Goal: Check status: Check status

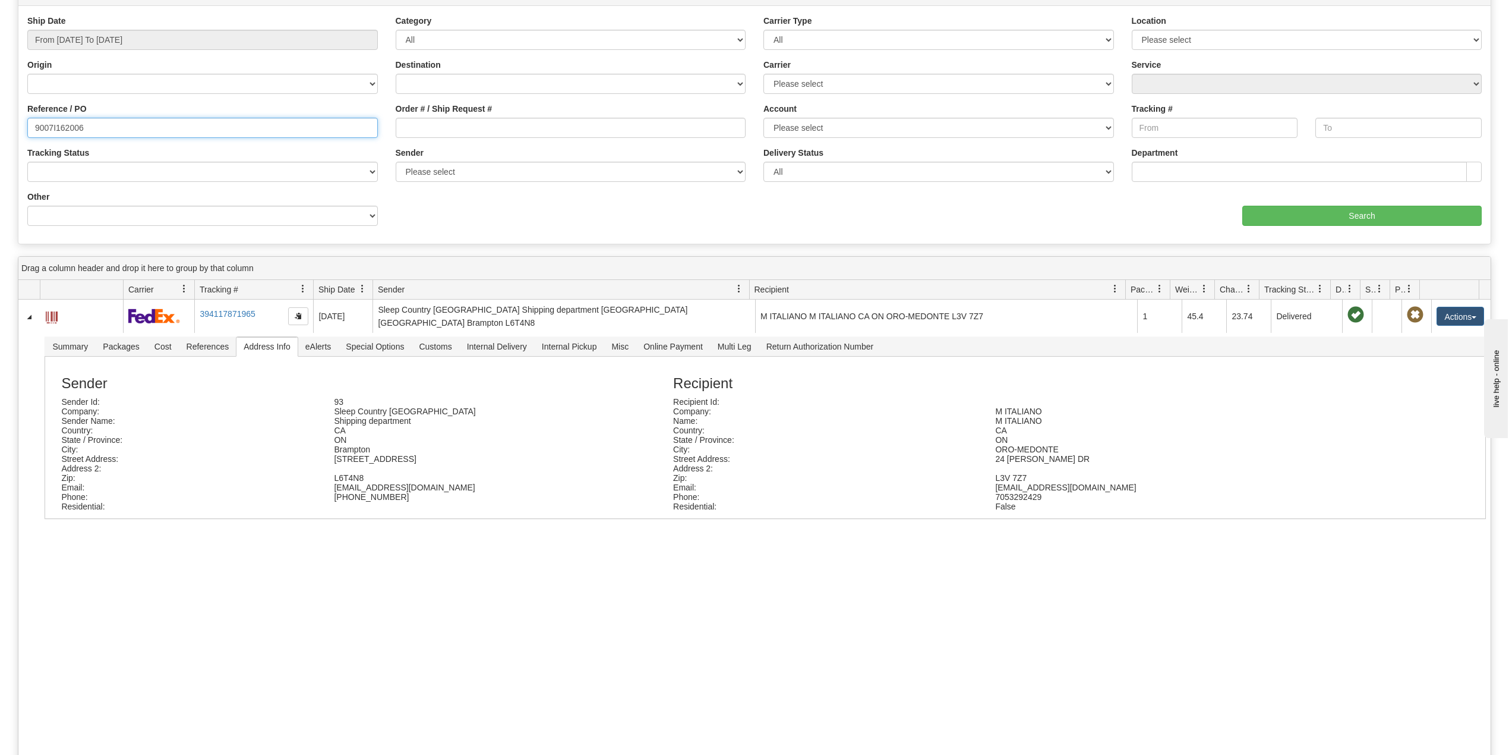
click at [74, 124] on input "9007I162006" at bounding box center [202, 128] width 351 height 20
paste input "0I148723"
type input "9000I148723"
click at [1369, 214] on input "Search" at bounding box center [1361, 216] width 239 height 20
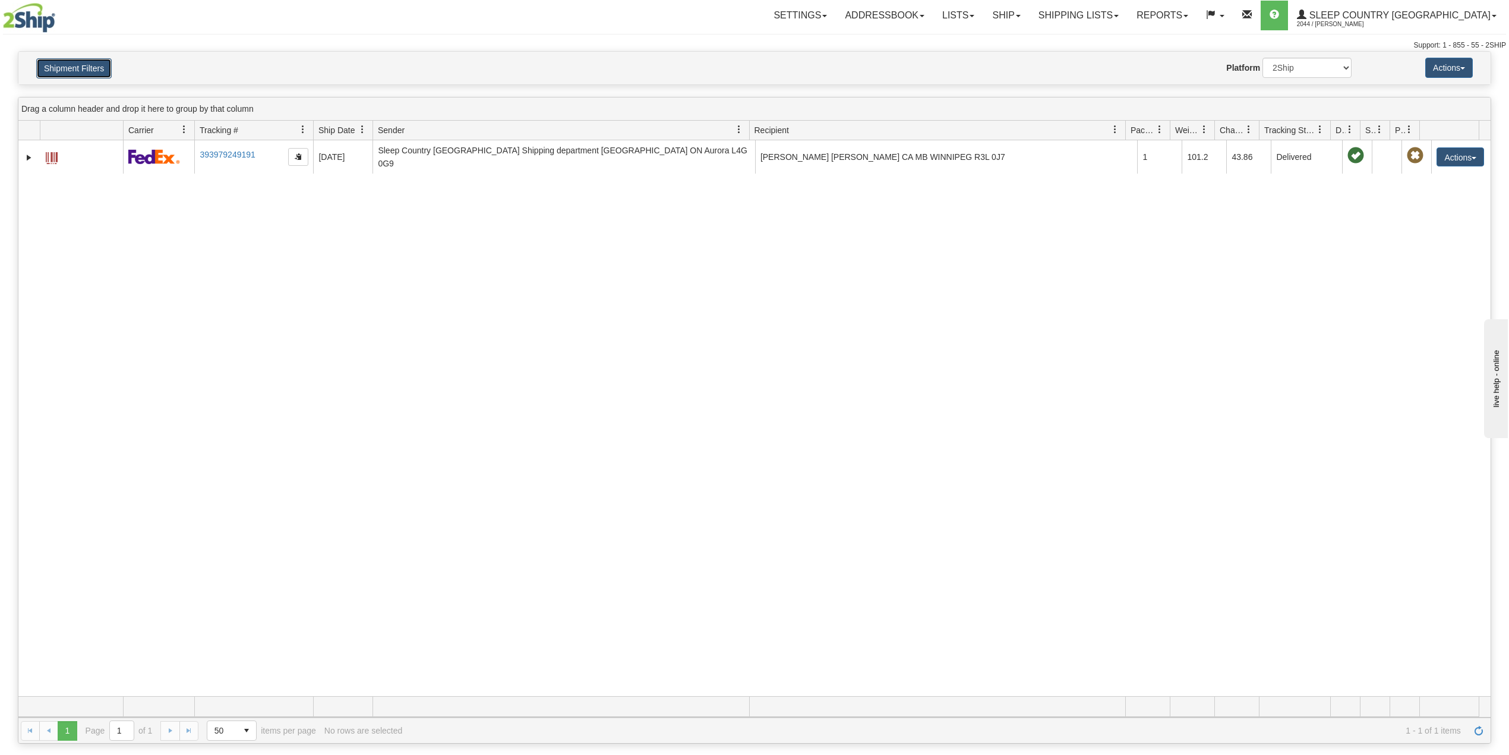
click at [107, 63] on button "Shipment Filters" at bounding box center [73, 68] width 75 height 20
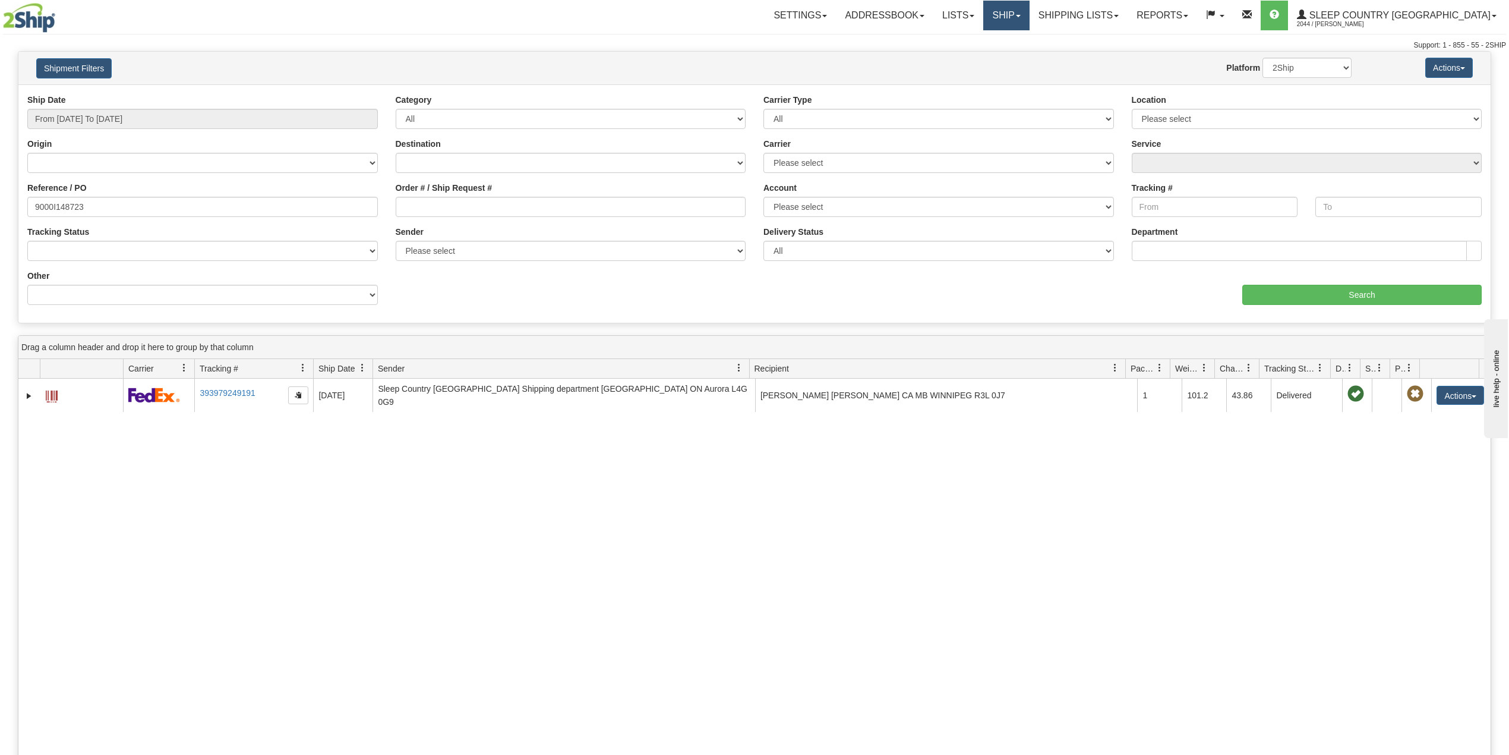
click at [1029, 10] on link "Ship" at bounding box center [1006, 16] width 46 height 30
click at [1017, 53] on span "OnHold / Order Queue" at bounding box center [975, 57] width 84 height 10
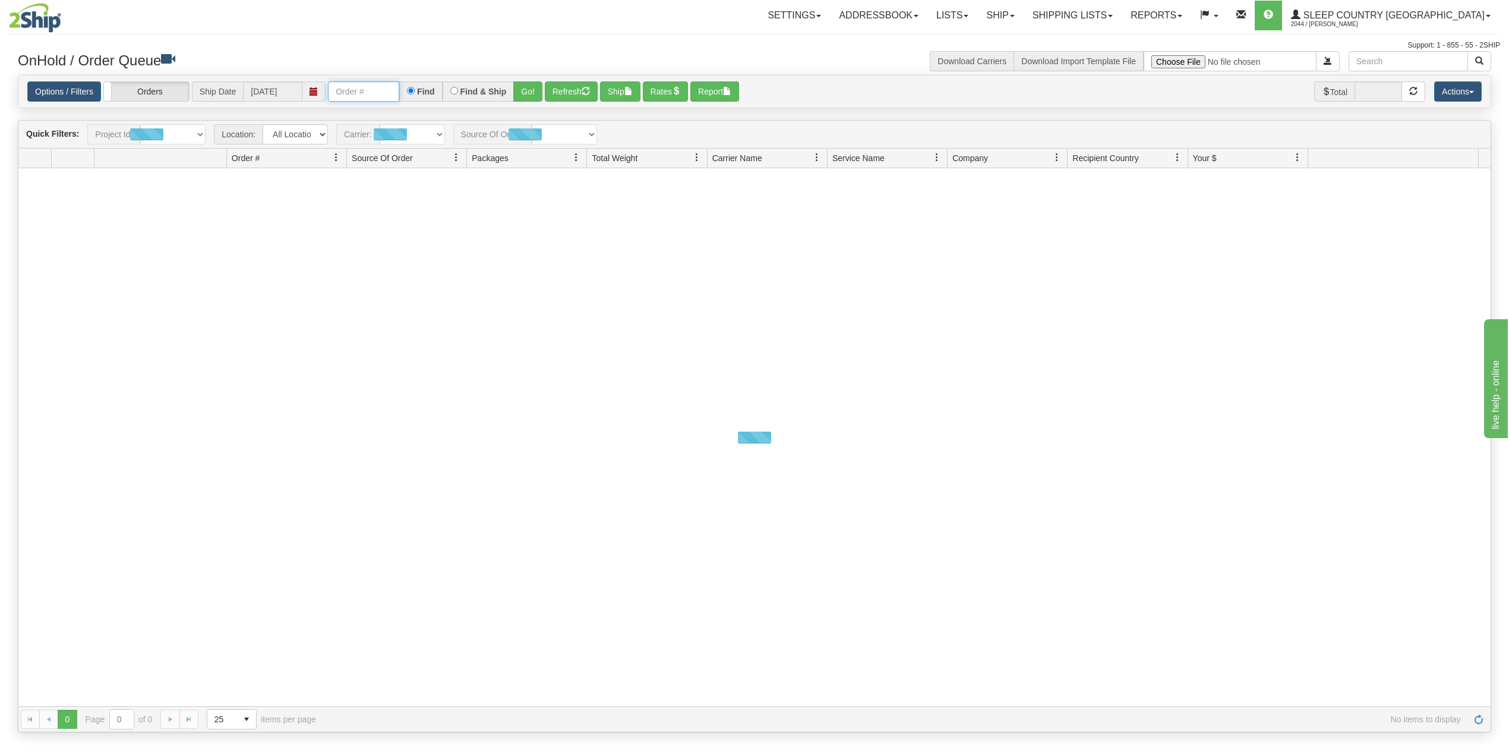
drag, startPoint x: 358, startPoint y: 90, endPoint x: 374, endPoint y: 101, distance: 19.3
click at [358, 90] on input "text" at bounding box center [363, 91] width 71 height 20
paste input "9000I173997"
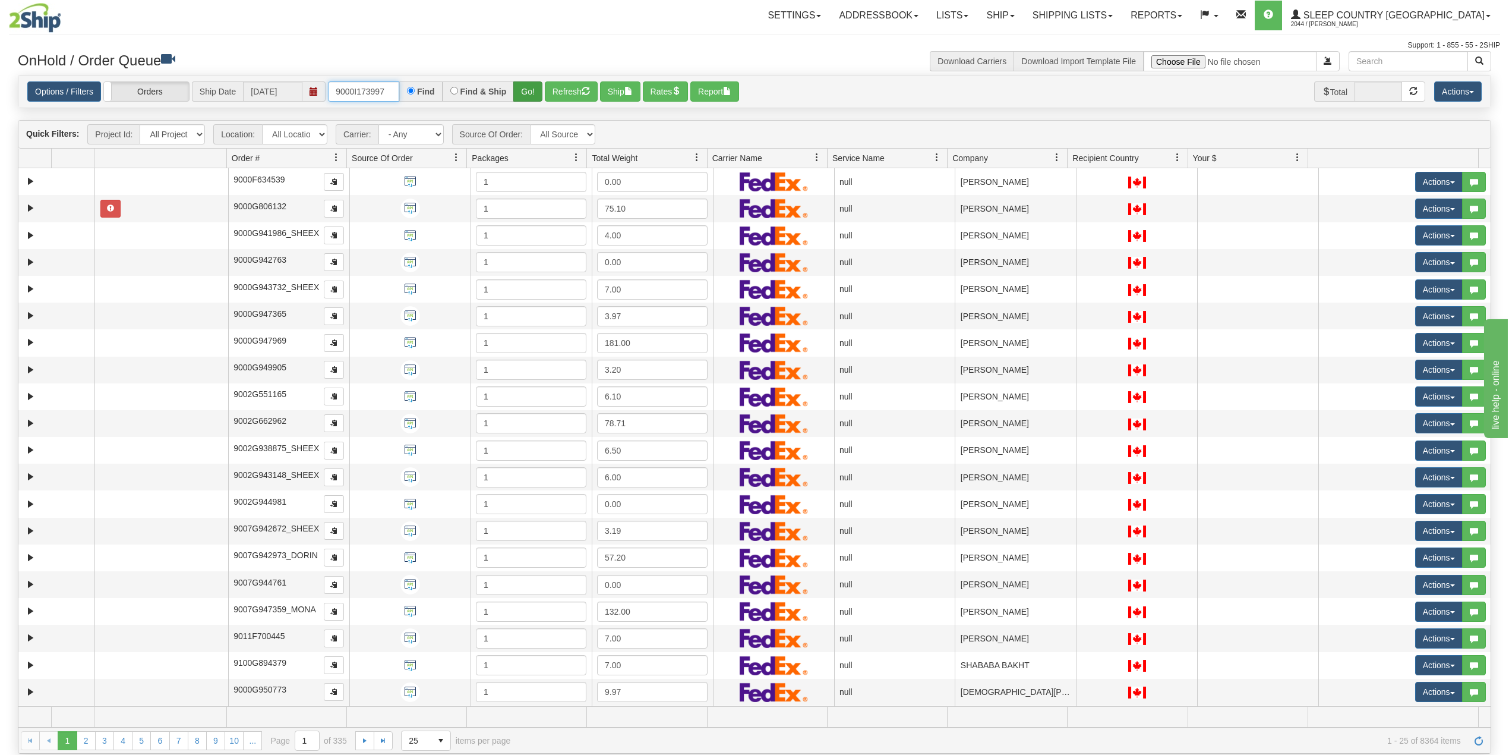
type input "9000I173997"
click at [526, 89] on button "Go!" at bounding box center [527, 91] width 29 height 20
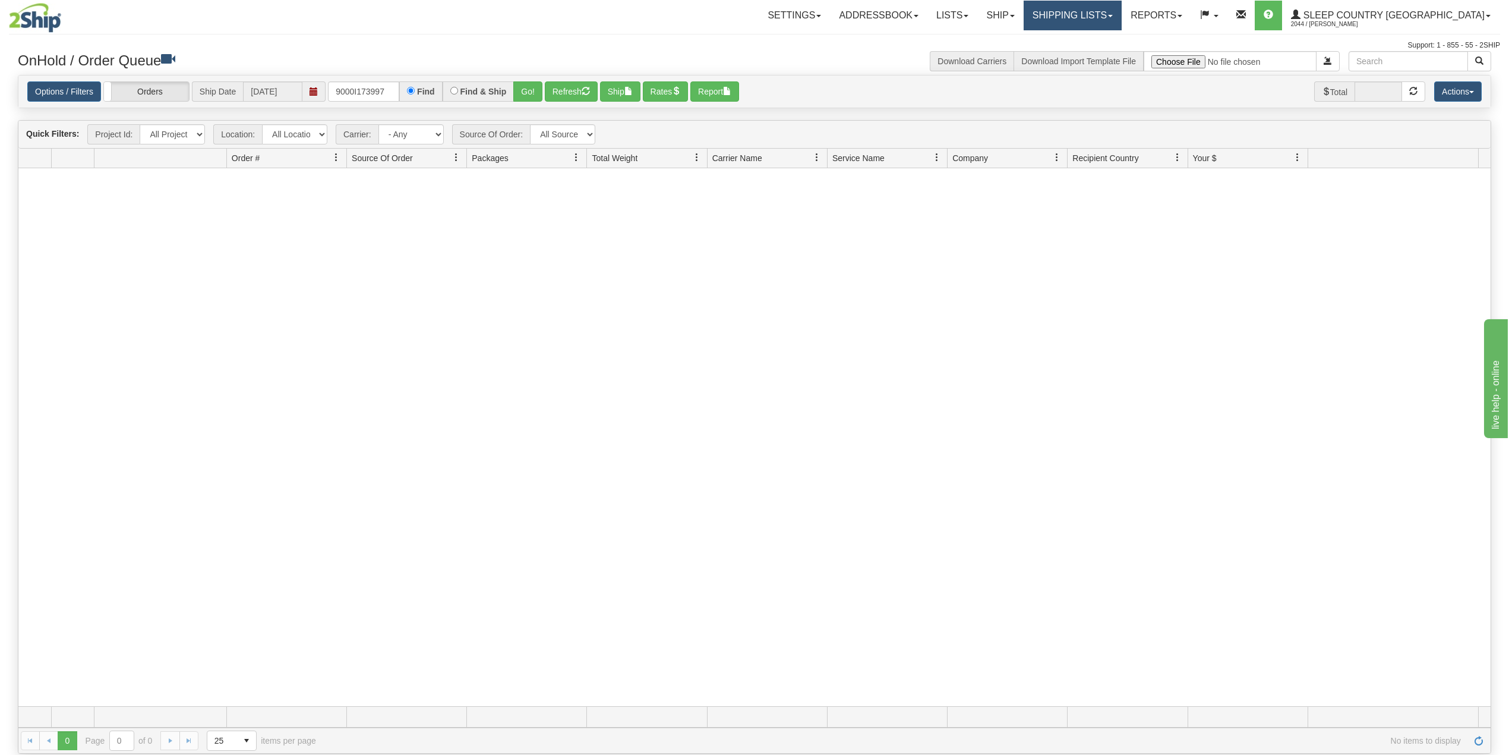
click at [1111, 12] on link "Shipping lists" at bounding box center [1073, 16] width 98 height 30
click at [1087, 37] on span "Current Shipments" at bounding box center [1052, 42] width 70 height 10
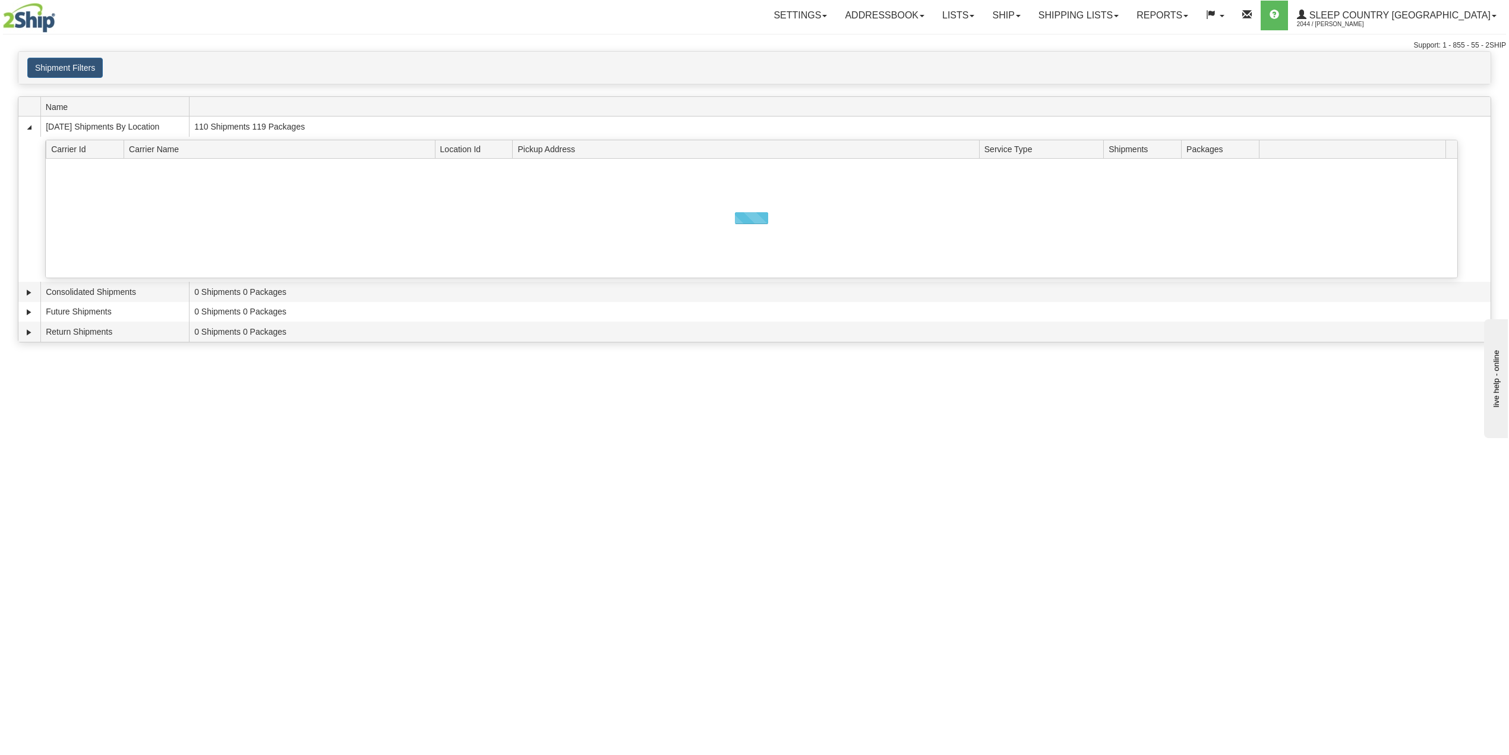
click at [95, 87] on div "× Request Pickup Close × Closing Shipments Close × Your documents are ready Lab…" at bounding box center [754, 199] width 1509 height 297
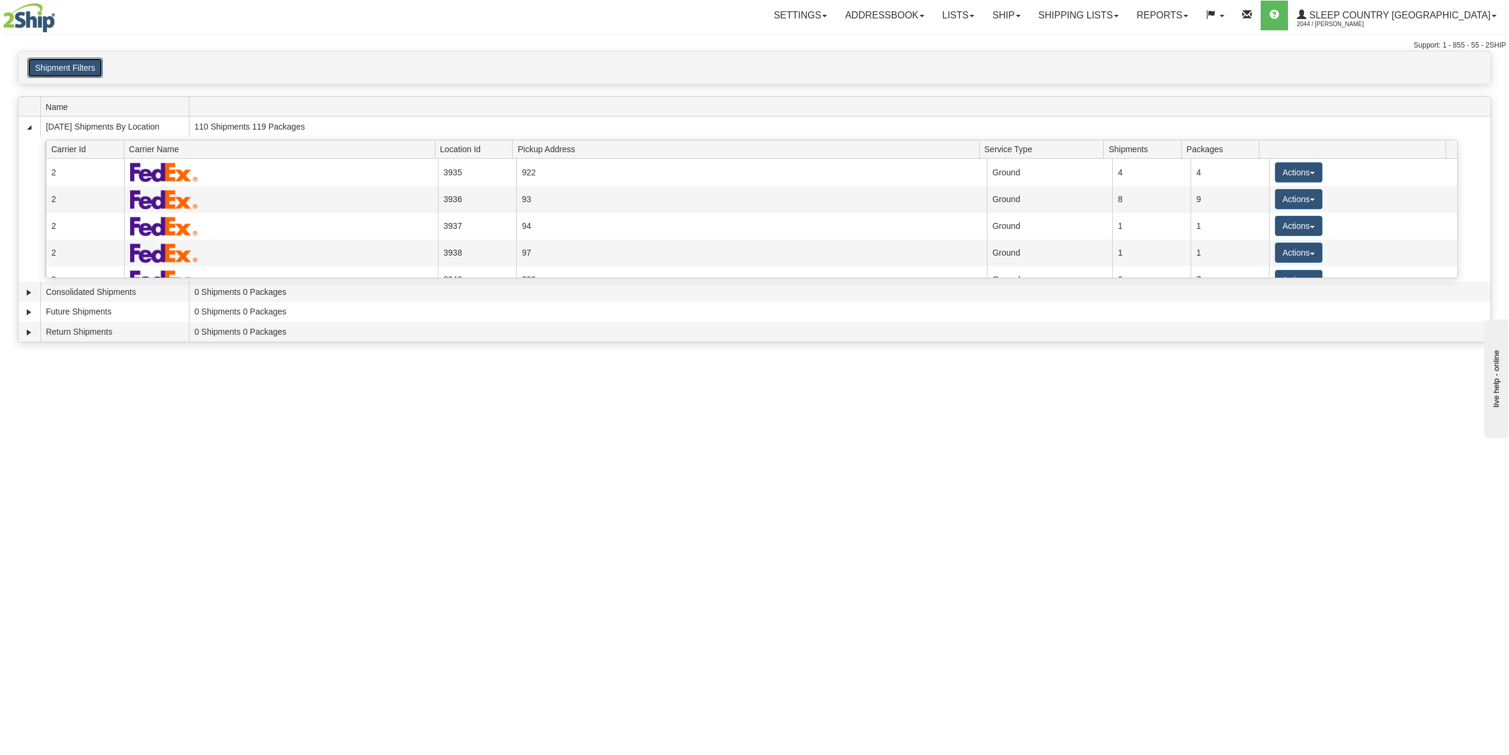
click at [87, 72] on button "Shipment Filters" at bounding box center [64, 68] width 75 height 20
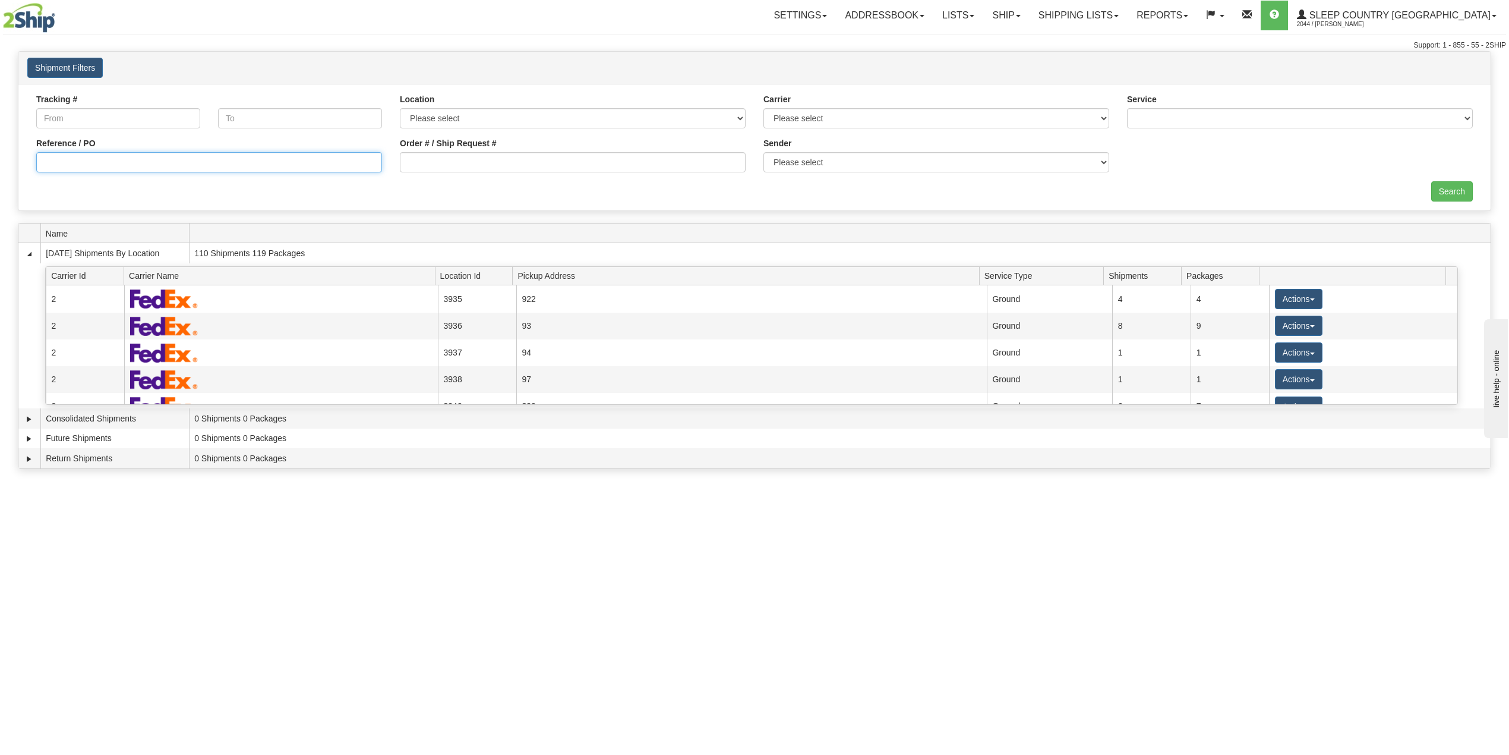
click at [76, 155] on input "Reference / PO" at bounding box center [209, 162] width 346 height 20
paste input "9000I173997"
type input "9000I173997"
click at [1451, 188] on input "Search" at bounding box center [1452, 191] width 42 height 20
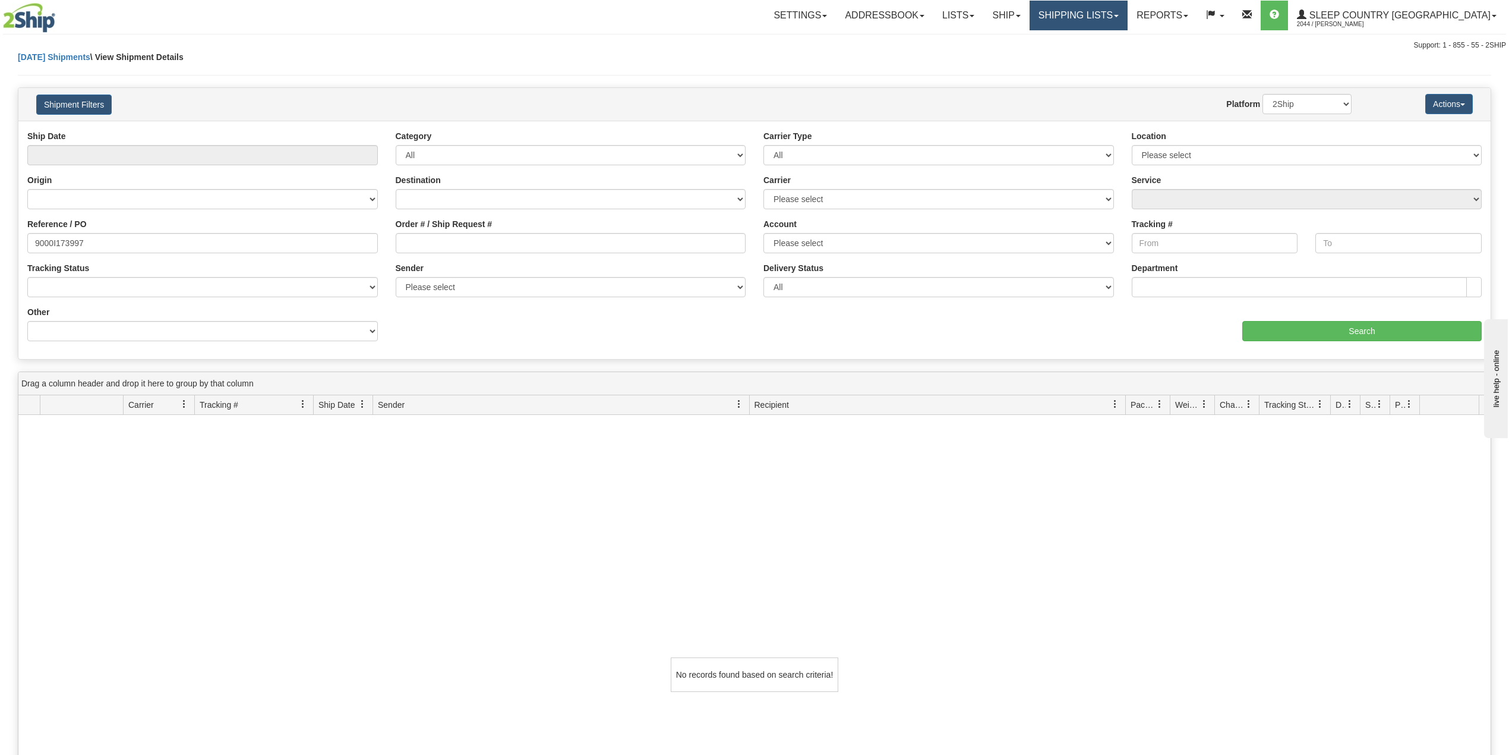
click at [1111, 15] on link "Shipping lists" at bounding box center [1079, 16] width 98 height 30
click at [1115, 57] on span "Search Shipment History" at bounding box center [1069, 57] width 92 height 10
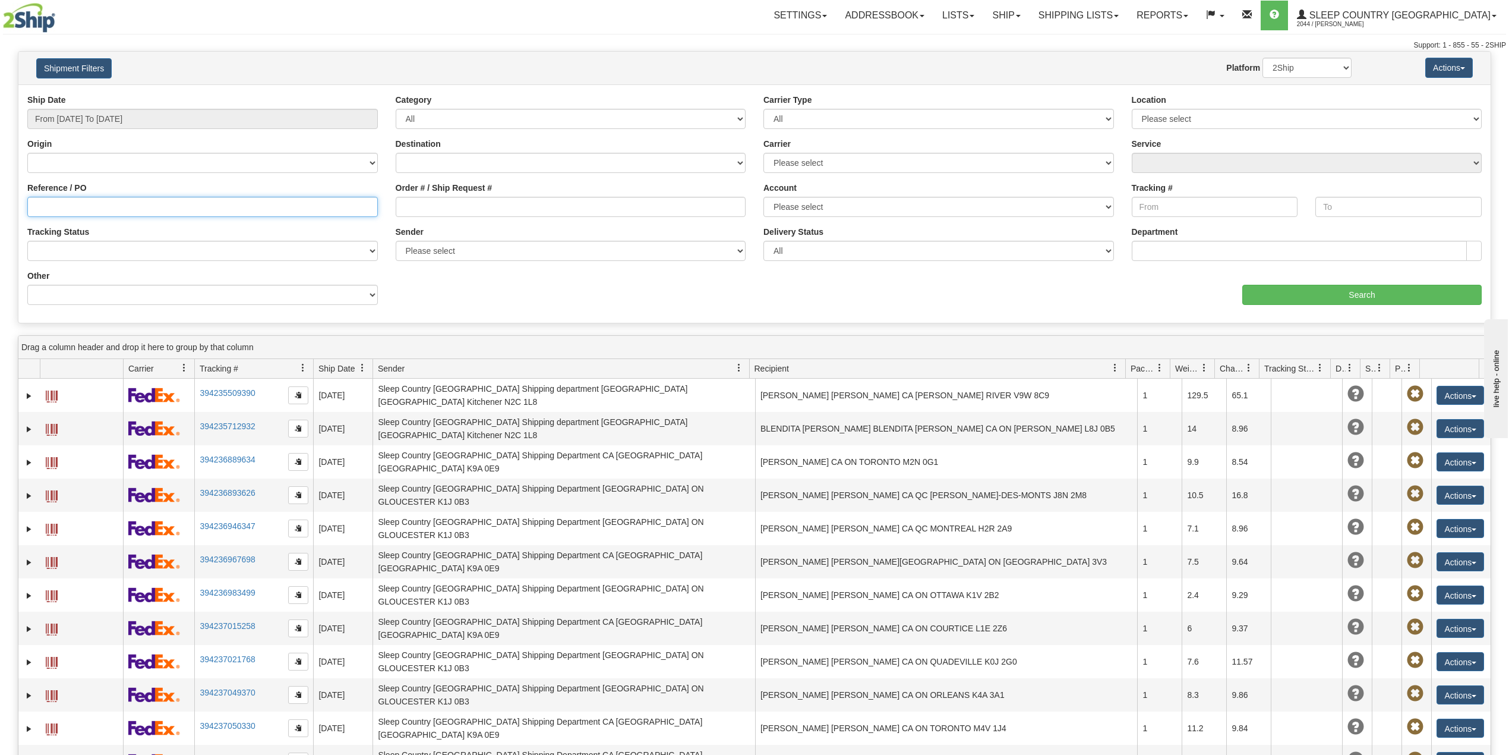
click at [84, 203] on input "Reference / PO" at bounding box center [202, 207] width 351 height 20
paste input "9000I153094"
type input "9000I153094"
click at [144, 119] on input "From 10/13/2025 To 10/14/2025" at bounding box center [202, 119] width 351 height 20
drag, startPoint x: 93, startPoint y: 207, endPoint x: 140, endPoint y: 215, distance: 47.7
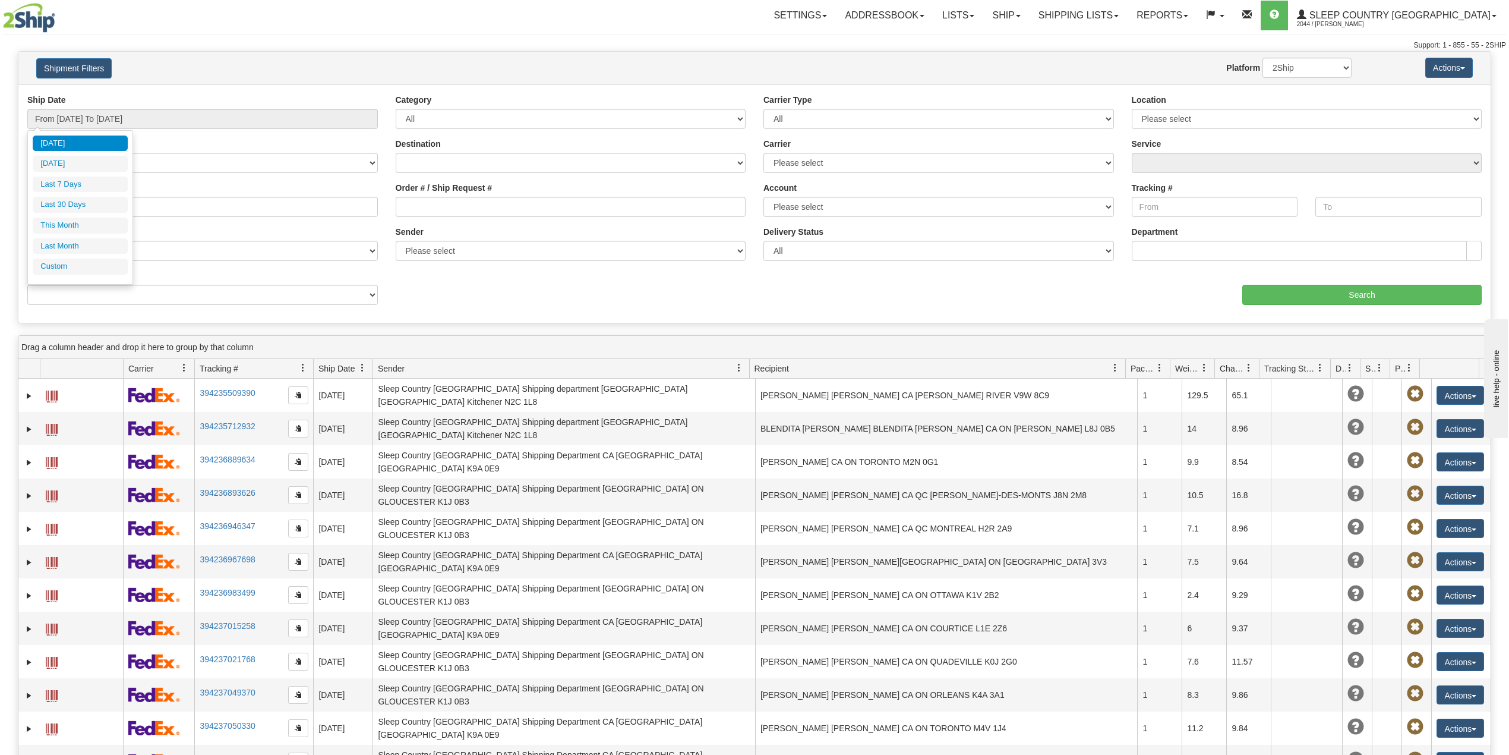
click at [94, 207] on li "Last 30 Days" at bounding box center [80, 205] width 95 height 16
type input "From 09/15/2025 To 10/14/2025"
click at [302, 210] on input "9000I153094" at bounding box center [202, 207] width 351 height 20
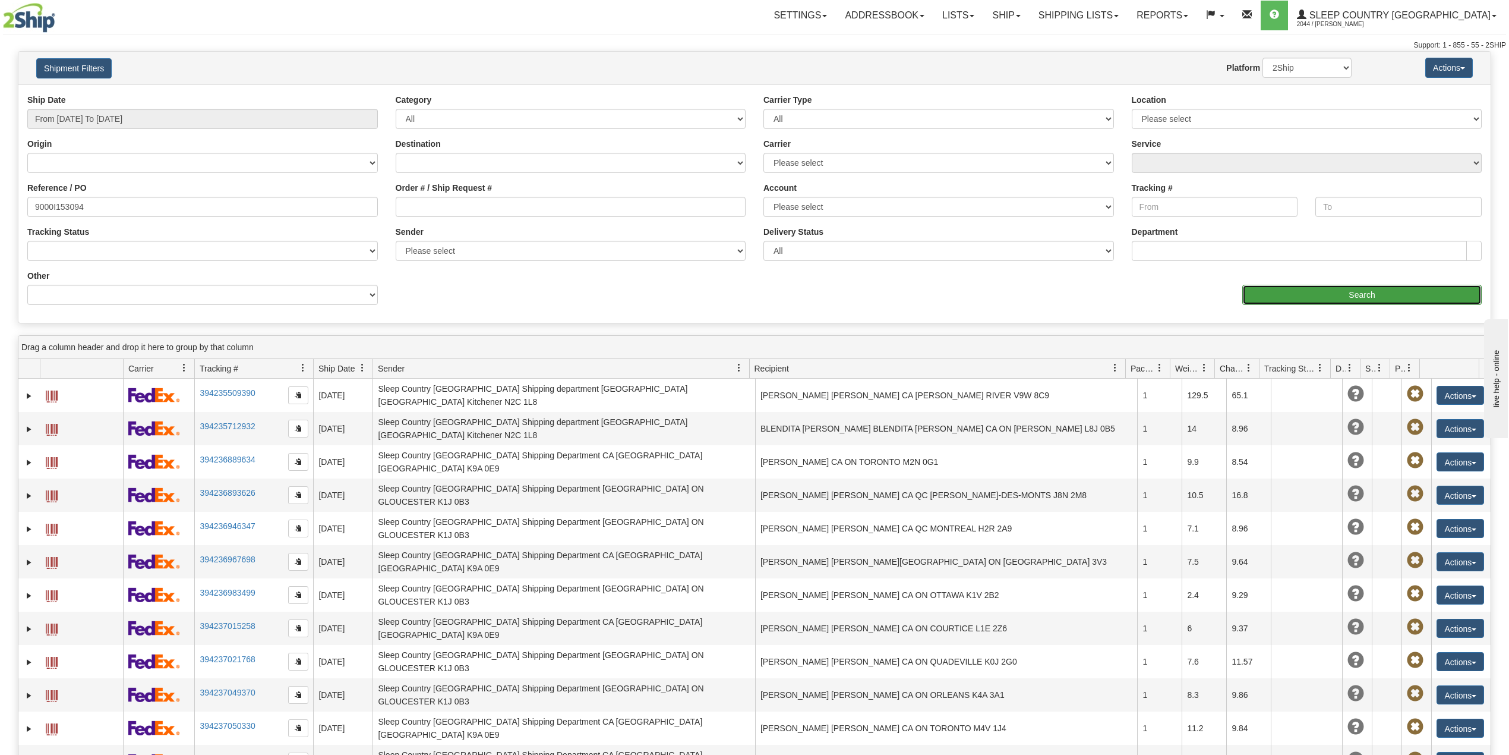
click at [1280, 290] on input "Search" at bounding box center [1361, 295] width 239 height 20
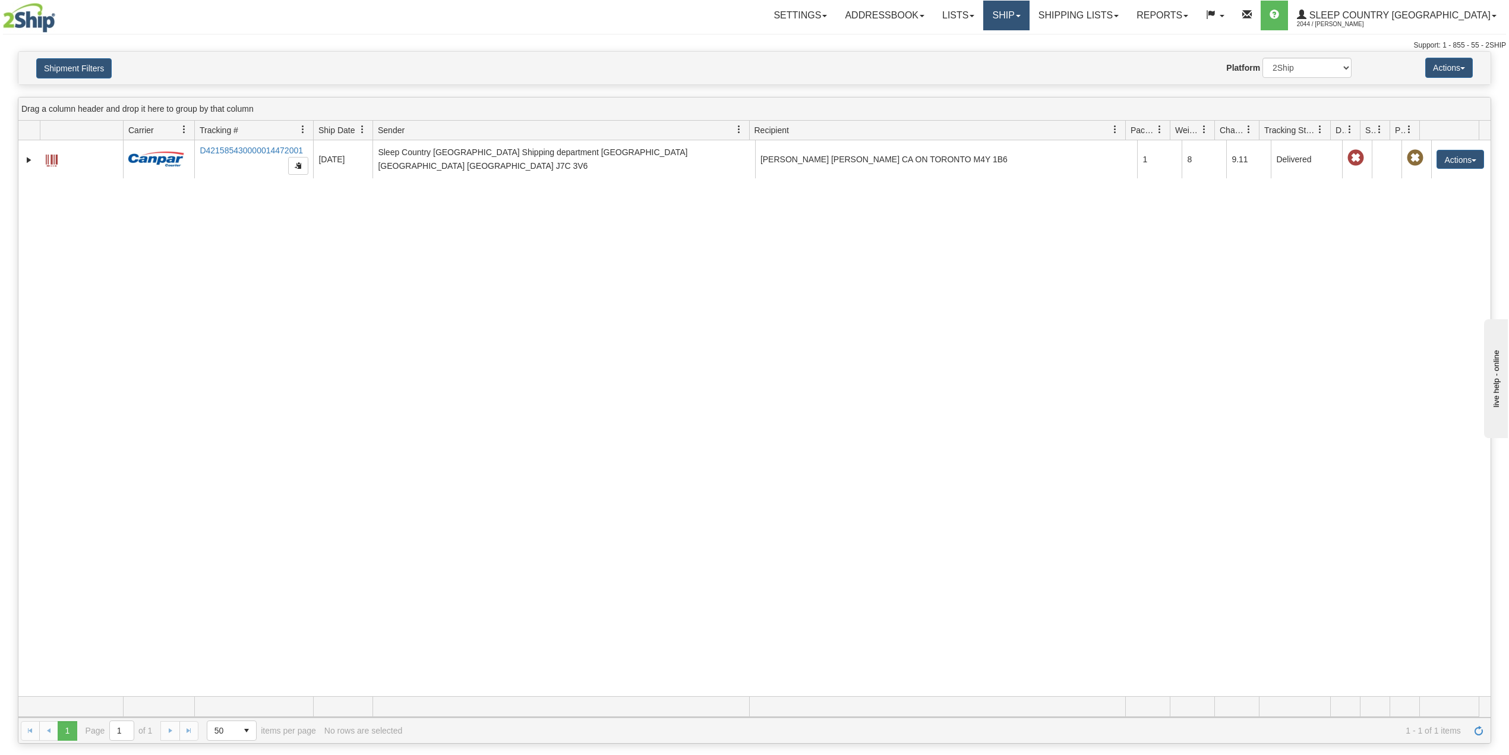
click at [1029, 10] on link "Ship" at bounding box center [1006, 16] width 46 height 30
click at [1017, 59] on span "OnHold / Order Queue" at bounding box center [975, 57] width 84 height 10
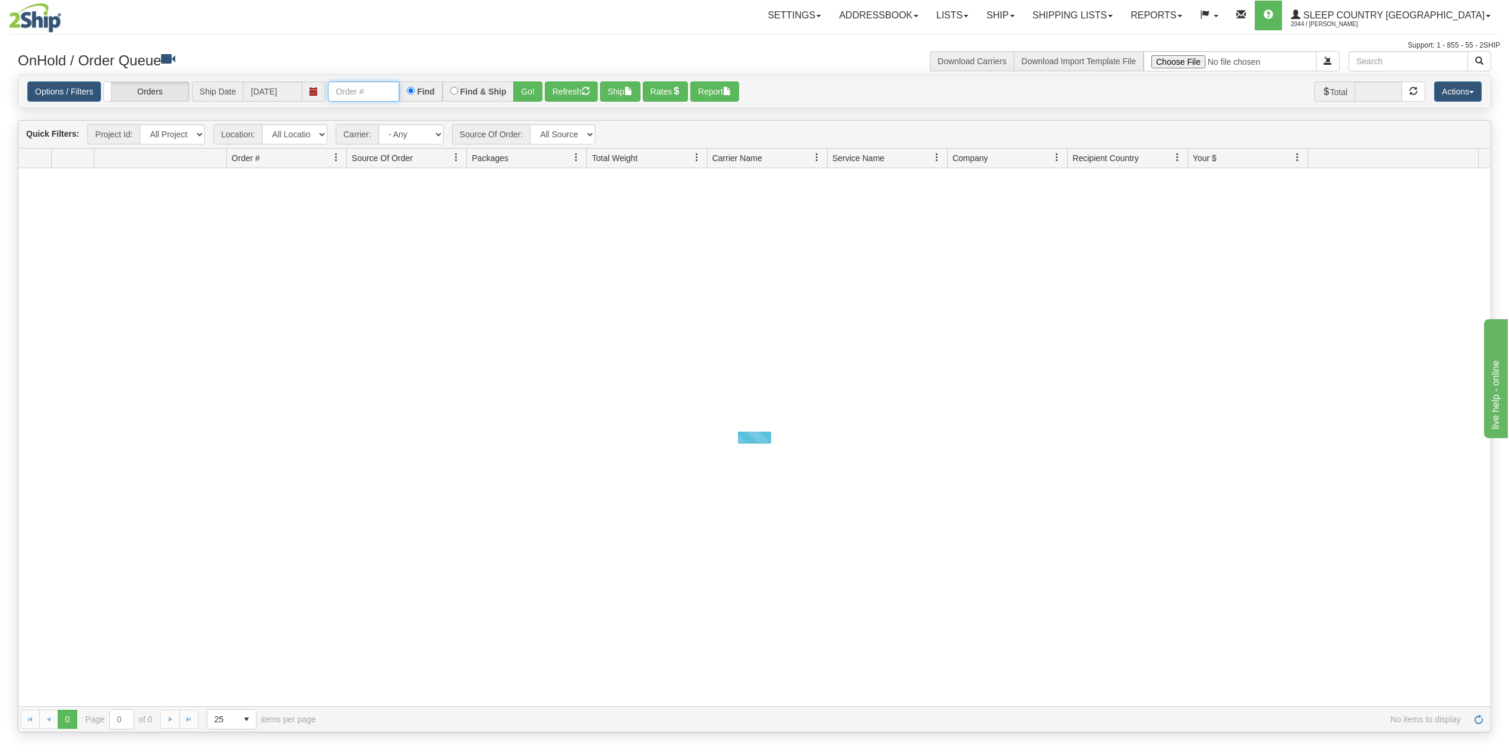
click at [351, 91] on input "text" at bounding box center [363, 91] width 71 height 20
paste input "9000I153094"
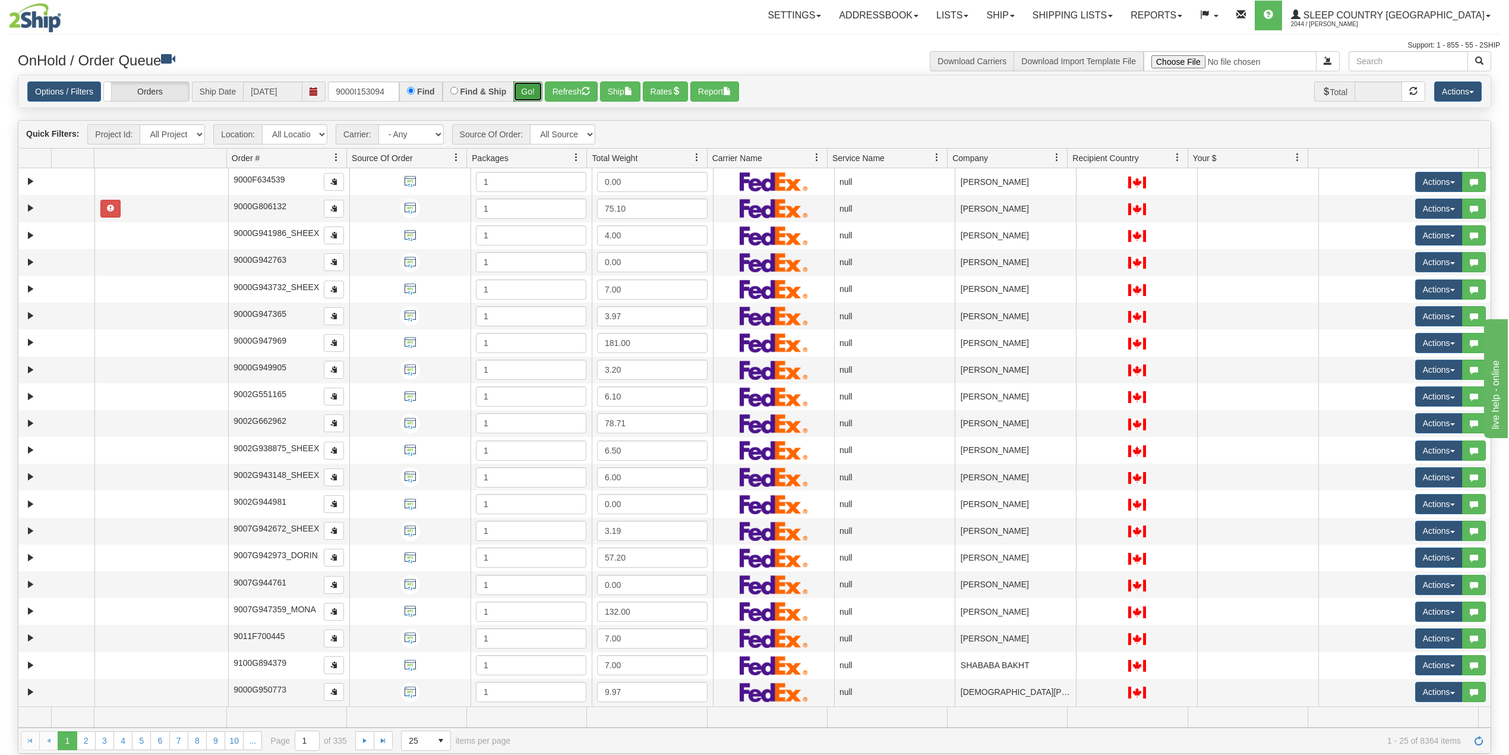
click at [530, 91] on button "Go!" at bounding box center [527, 91] width 29 height 20
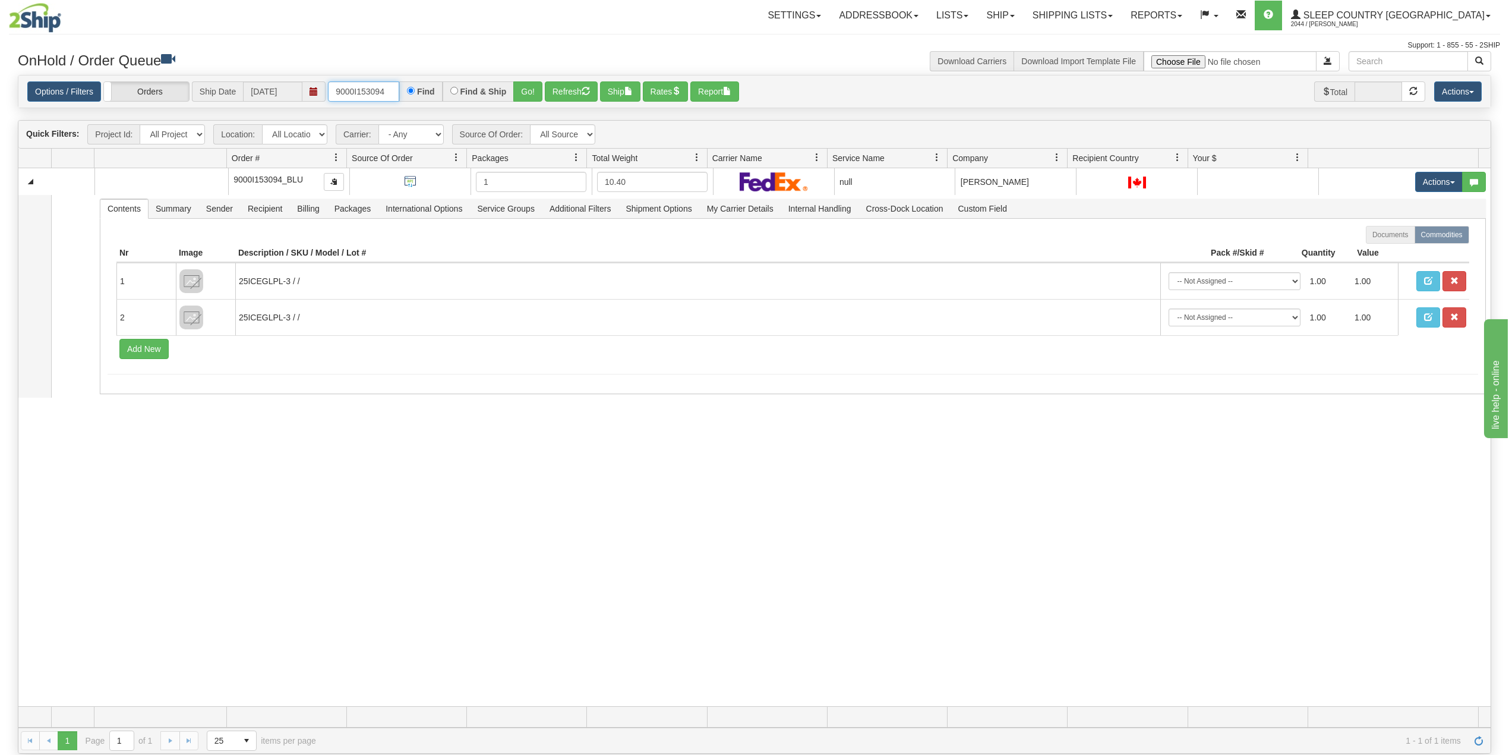
click at [367, 87] on input "9000I153094" at bounding box center [363, 91] width 71 height 20
paste input "2H994497"
type input "9002H994497"
click at [529, 93] on button "Go!" at bounding box center [527, 91] width 29 height 20
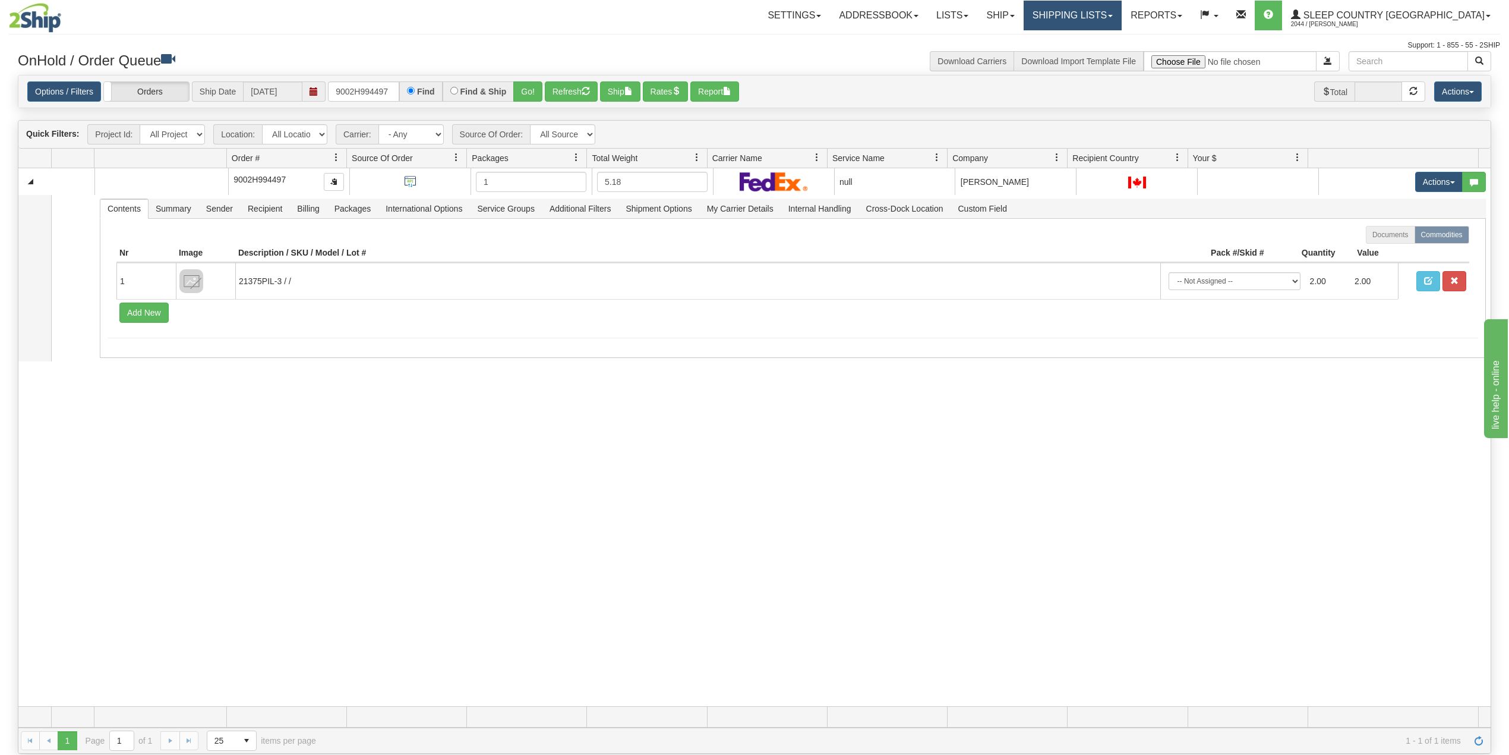
click at [1121, 12] on link "Shipping lists" at bounding box center [1073, 16] width 98 height 30
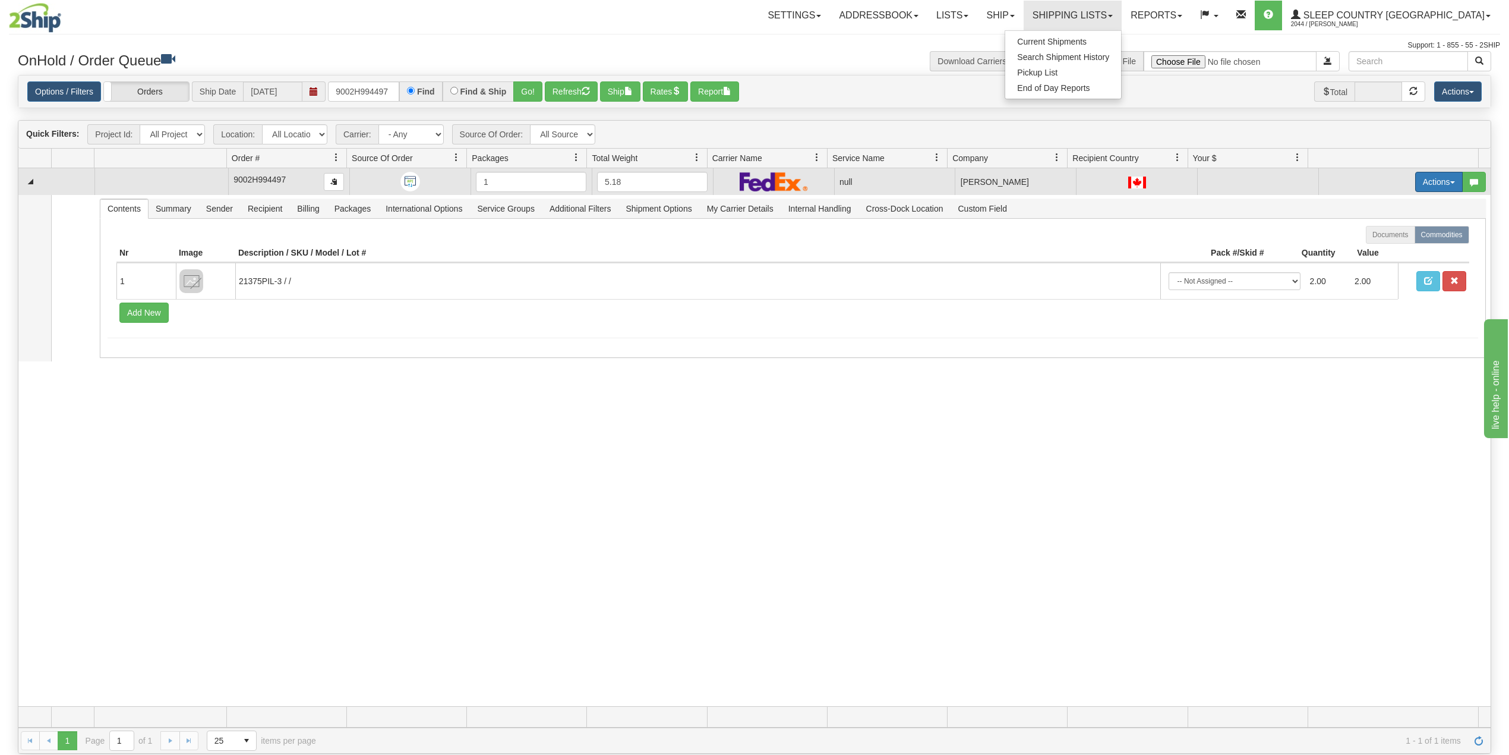
click at [1417, 181] on button "Actions" at bounding box center [1439, 182] width 48 height 20
click at [1383, 264] on span "Delete" at bounding box center [1387, 266] width 32 height 10
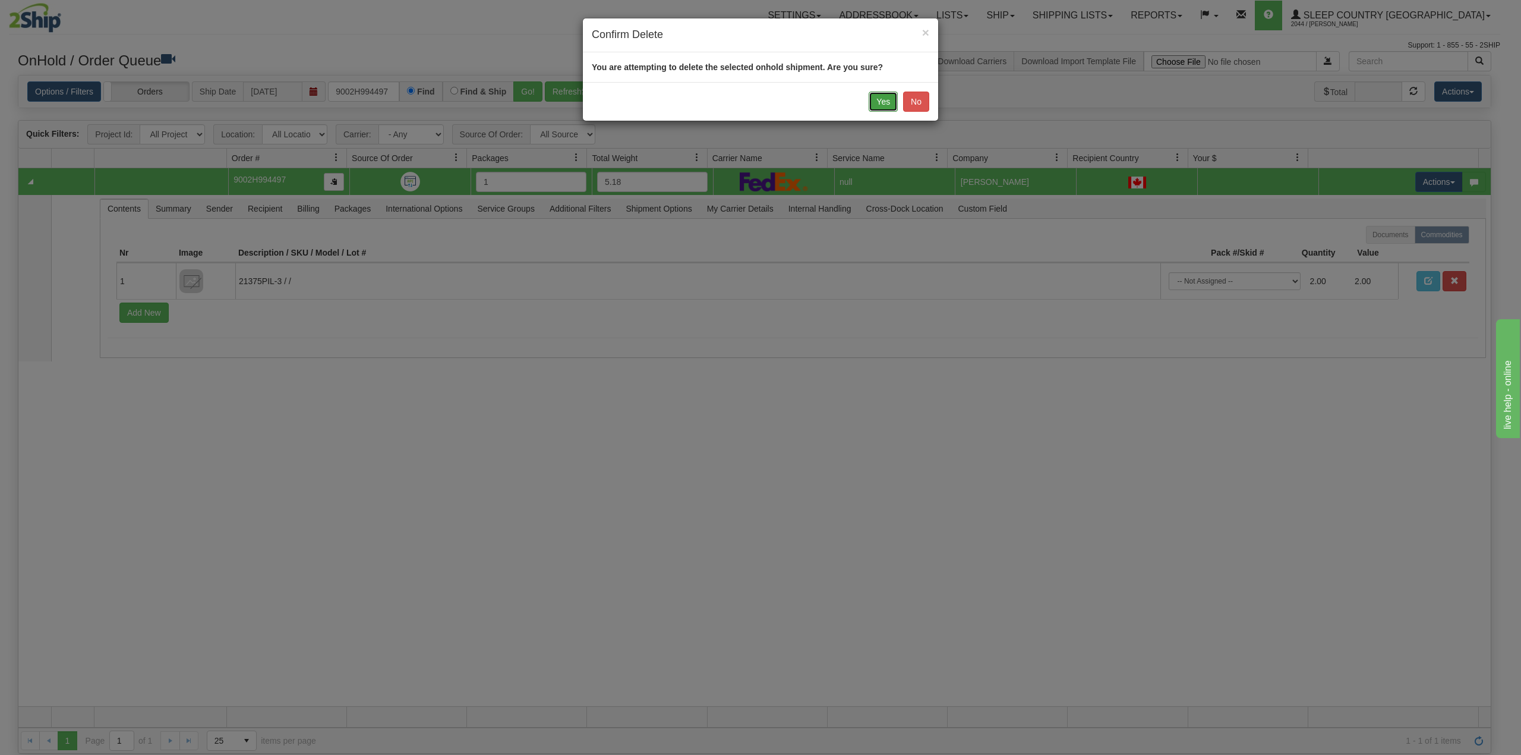
drag, startPoint x: 872, startPoint y: 96, endPoint x: 878, endPoint y: 97, distance: 6.2
click at [873, 96] on button "Yes" at bounding box center [883, 101] width 29 height 20
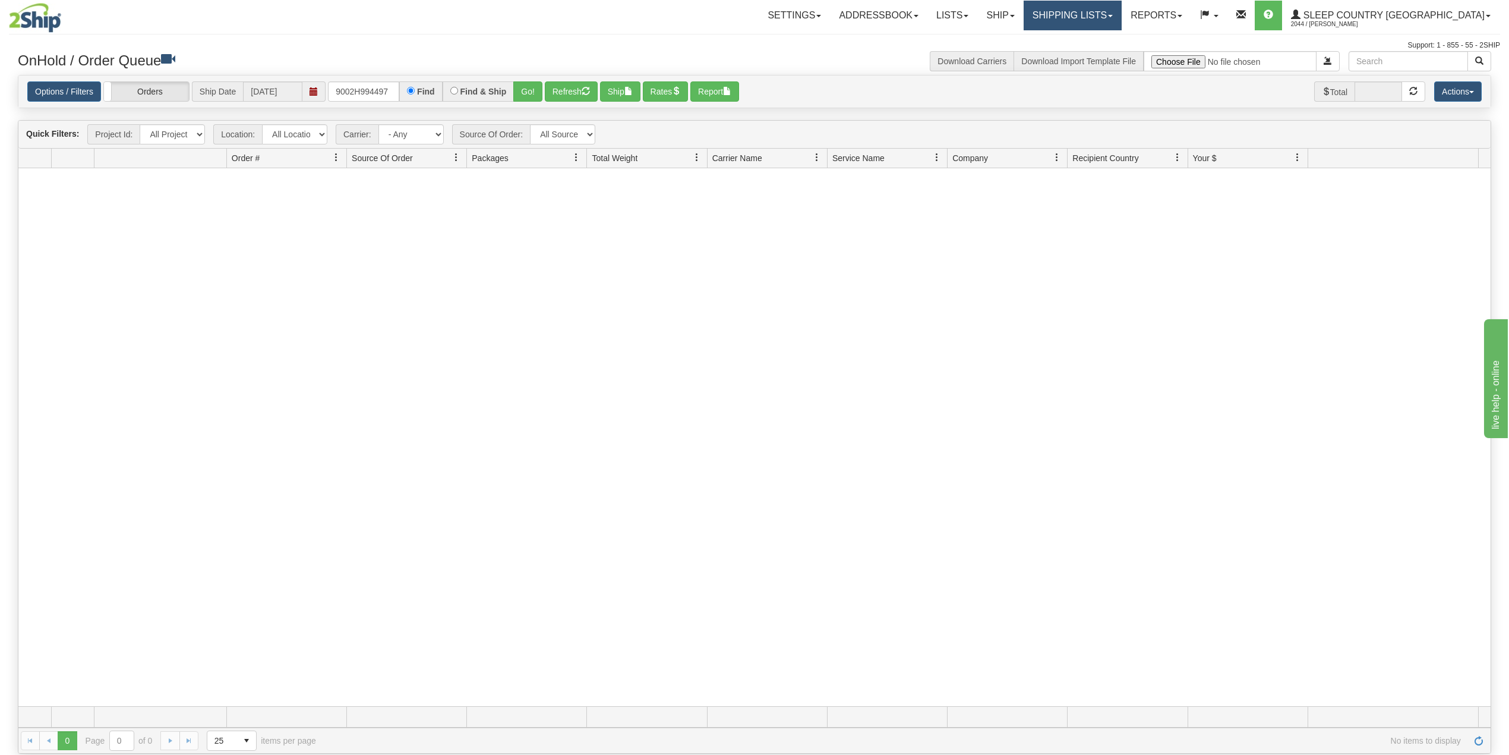
click at [1122, 7] on link "Shipping lists" at bounding box center [1073, 16] width 98 height 30
click at [1113, 62] on link "Search Shipment History" at bounding box center [1063, 56] width 116 height 15
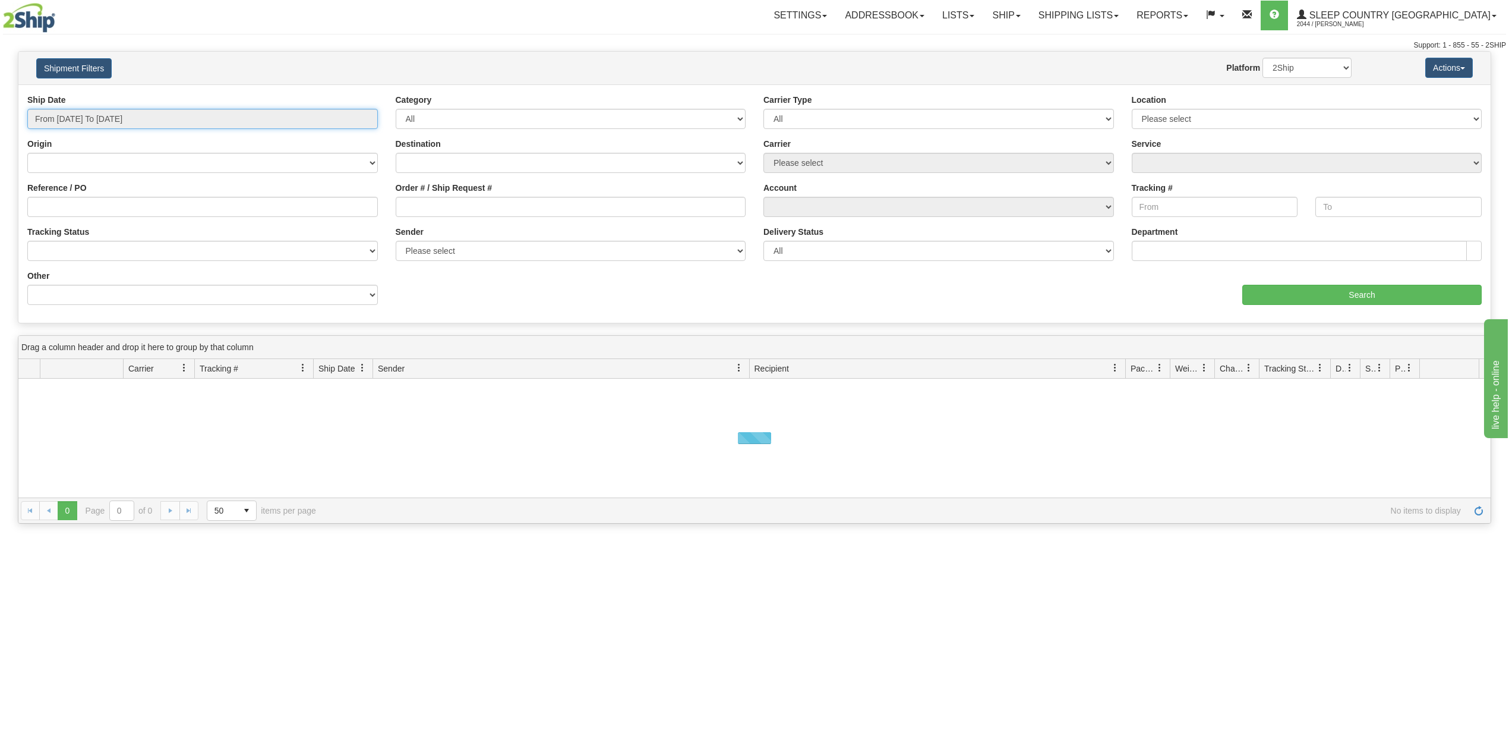
type input "[DATE]"
click at [119, 126] on input "From [DATE] To [DATE]" at bounding box center [202, 119] width 351 height 20
type input "[DATE]"
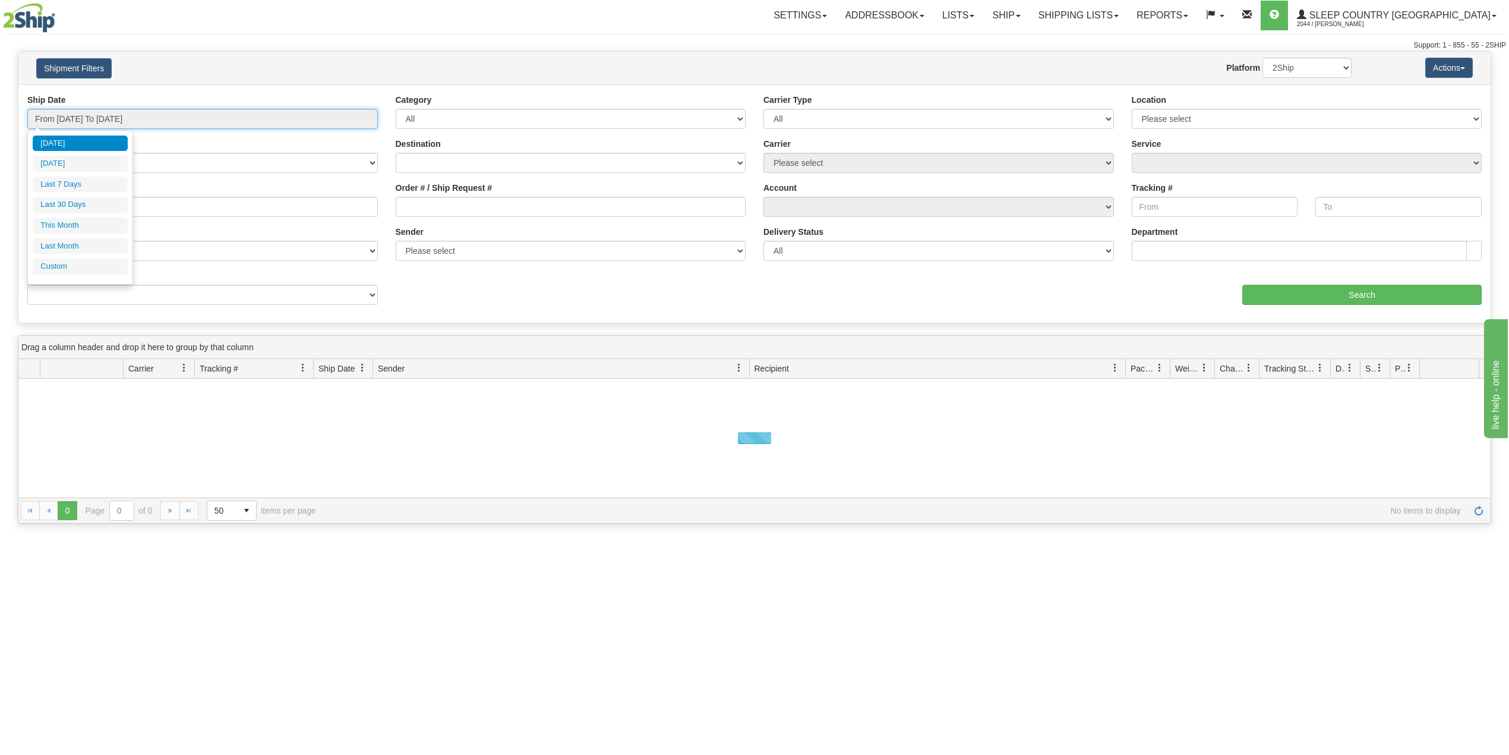
type input "[DATE]"
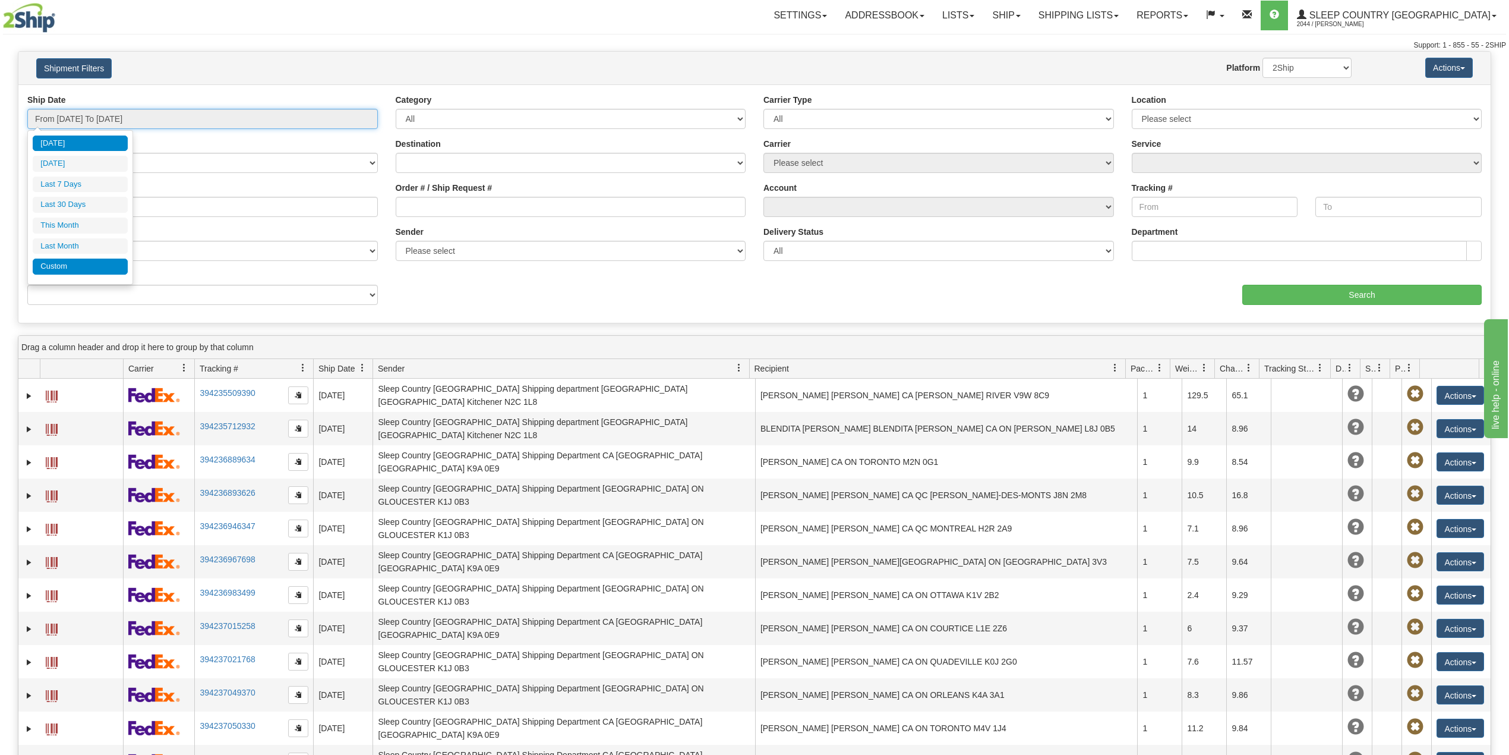
type input "[DATE]"
click at [81, 264] on li "Custom" at bounding box center [80, 266] width 95 height 16
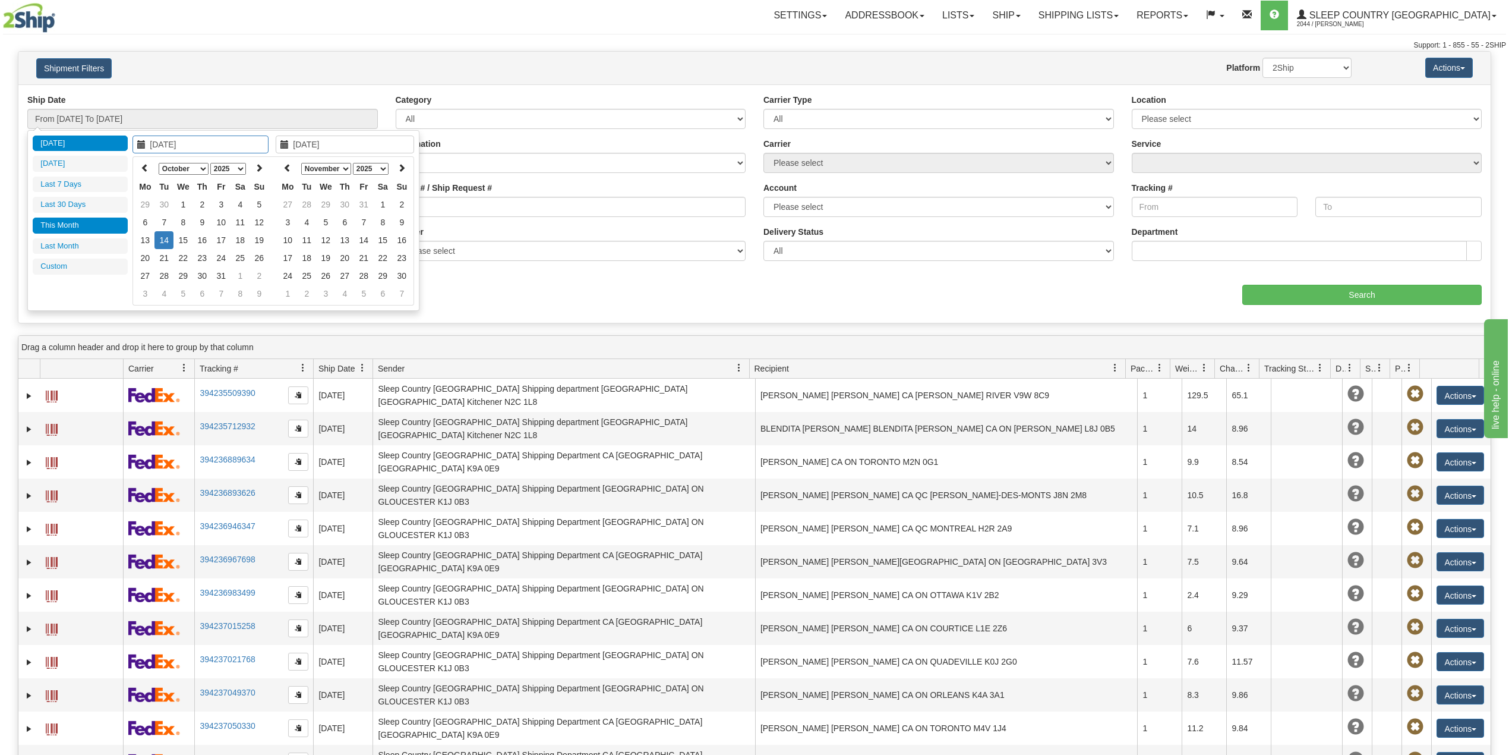
type input "[DATE]"
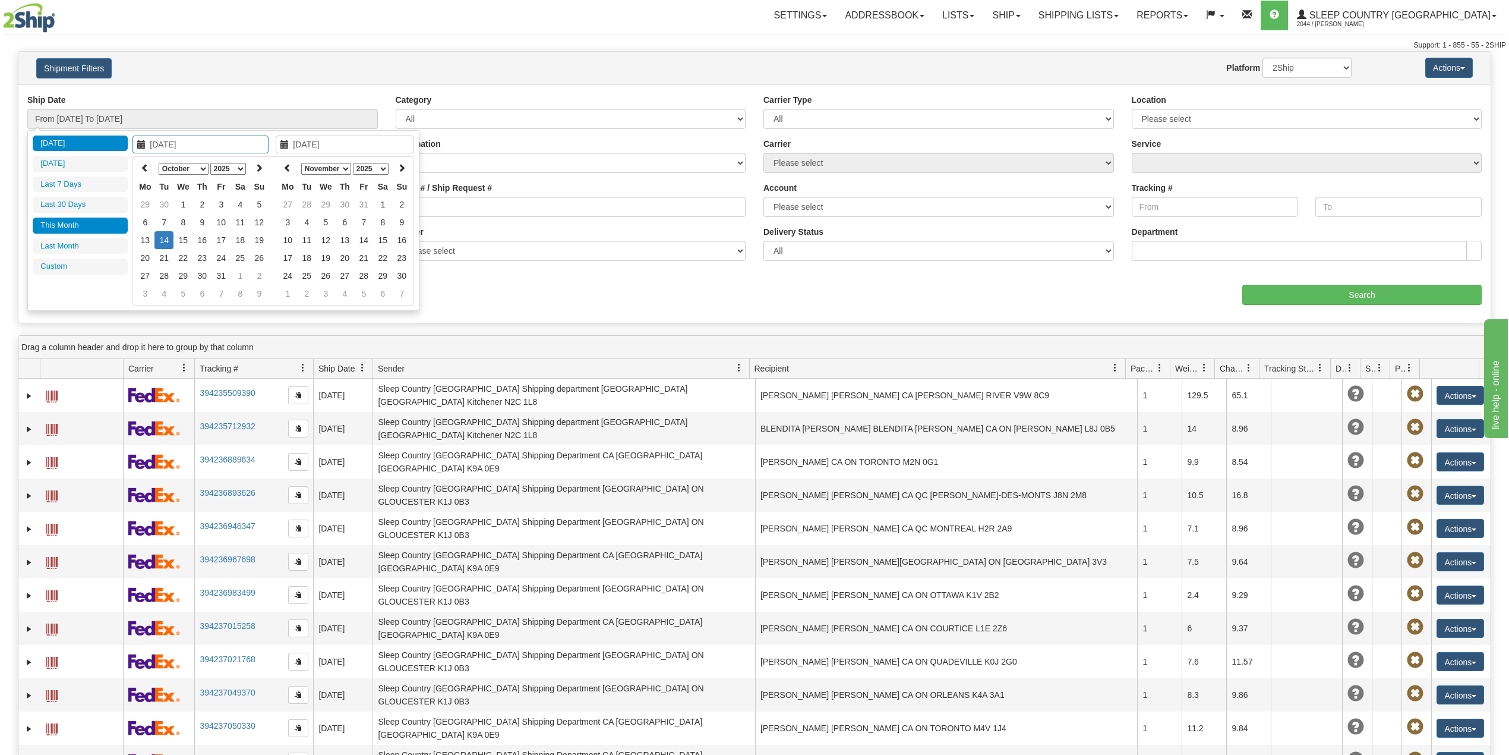
type input "[DATE]"
click at [138, 167] on th at bounding box center [144, 168] width 19 height 18
click at [138, 168] on th at bounding box center [144, 168] width 19 height 18
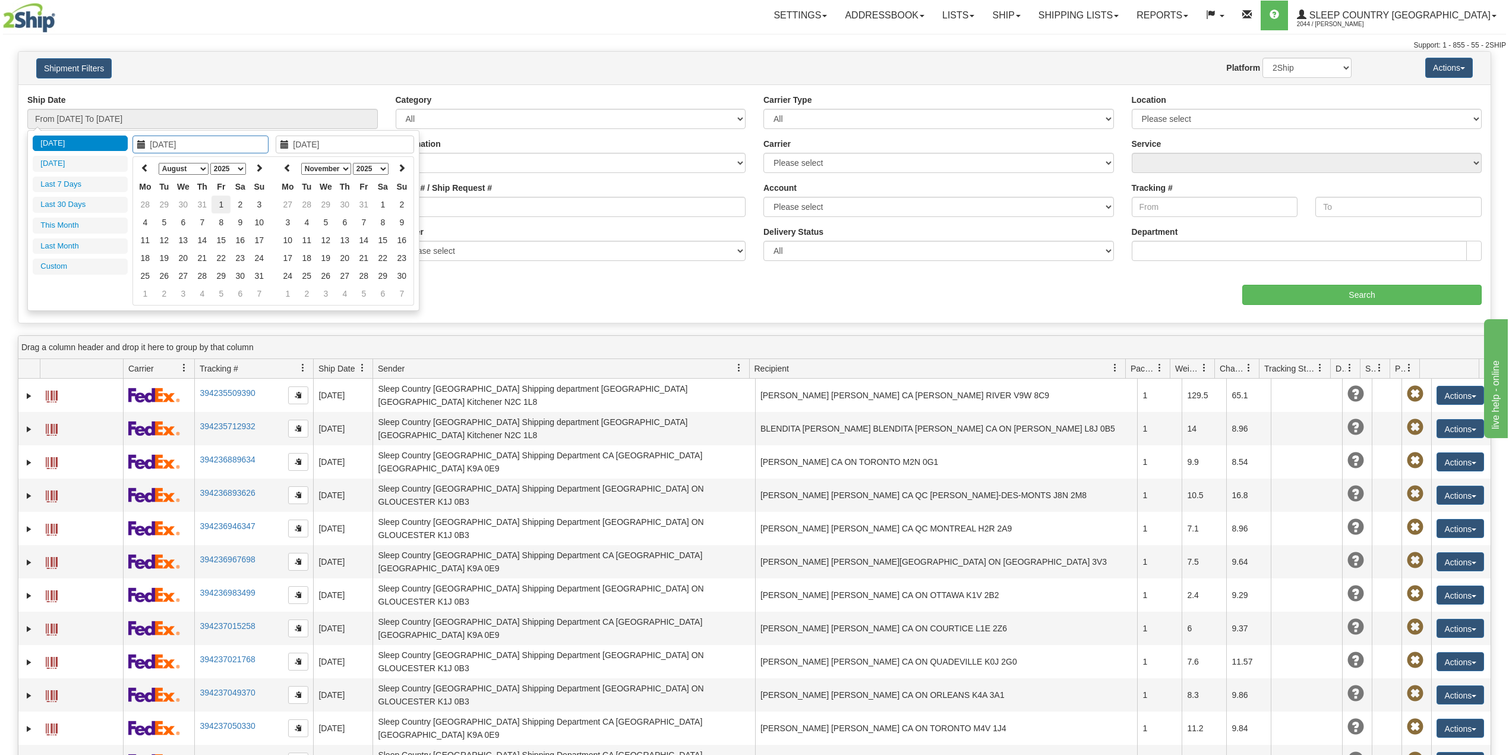
type input "[DATE]"
click at [224, 202] on td "1" at bounding box center [221, 204] width 19 height 18
click at [290, 167] on icon at bounding box center [287, 167] width 8 height 8
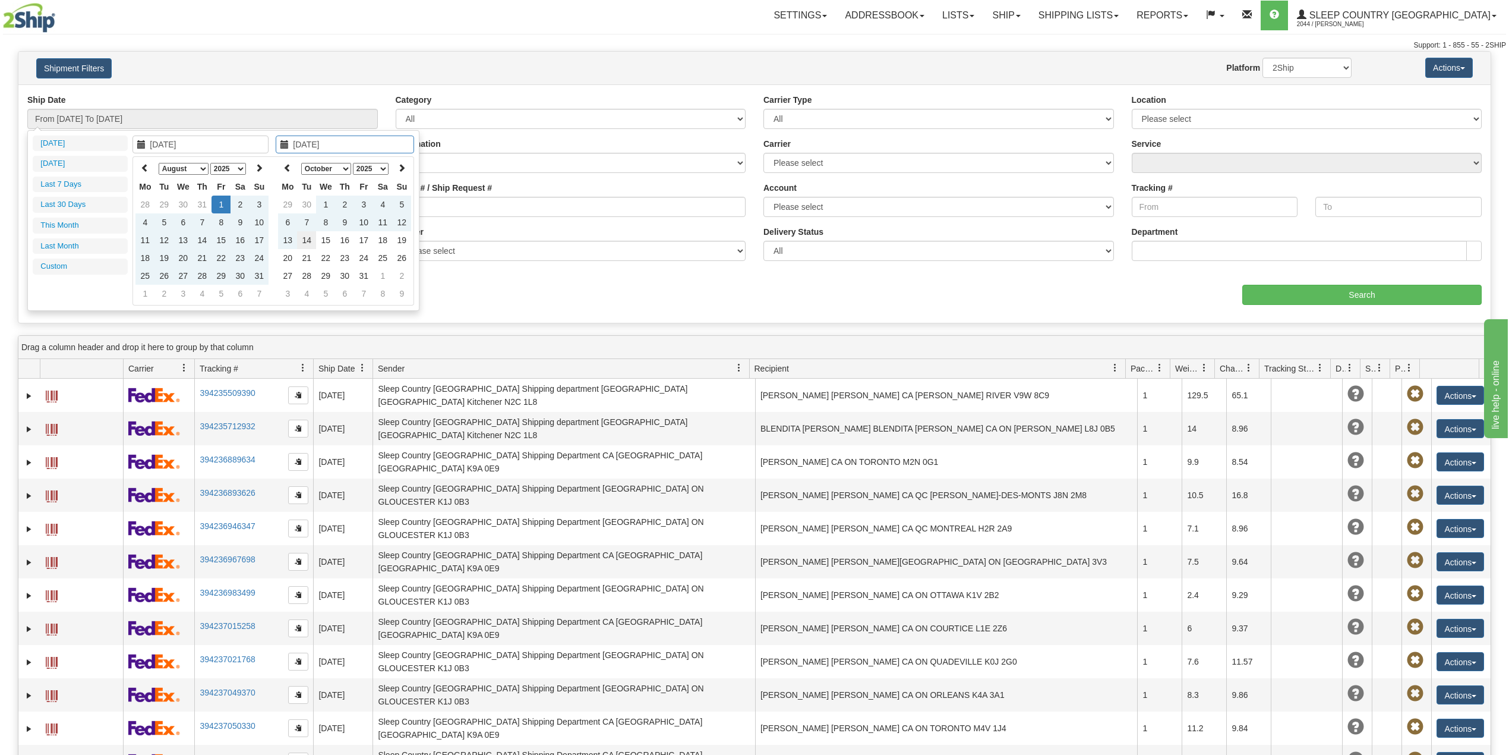
type input "[DATE]"
click at [308, 236] on td "14" at bounding box center [306, 240] width 19 height 18
type input "From [DATE] To [DATE]"
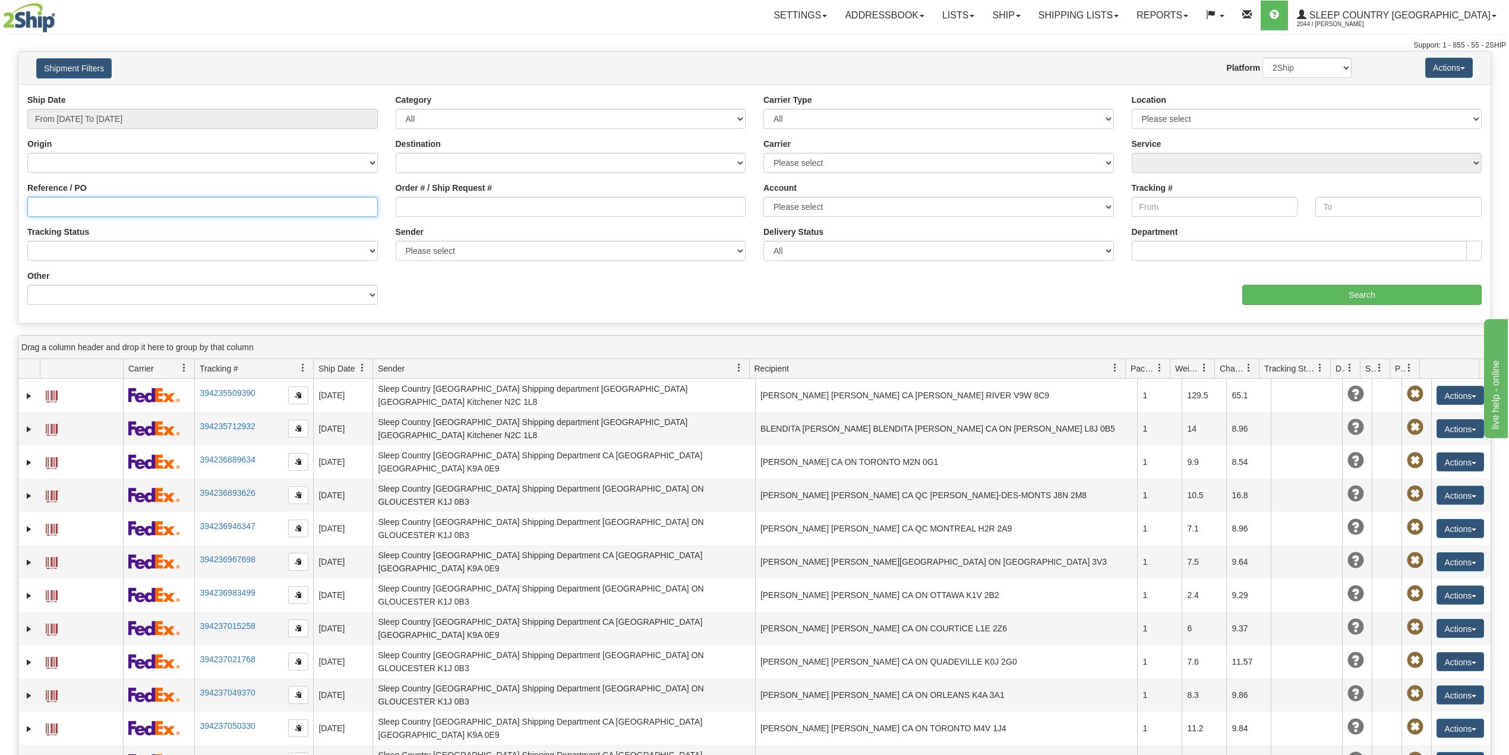
click at [266, 206] on input "Reference / PO" at bounding box center [202, 207] width 351 height 20
paste input "9002H994497"
click at [1296, 285] on input "Search" at bounding box center [1361, 295] width 239 height 20
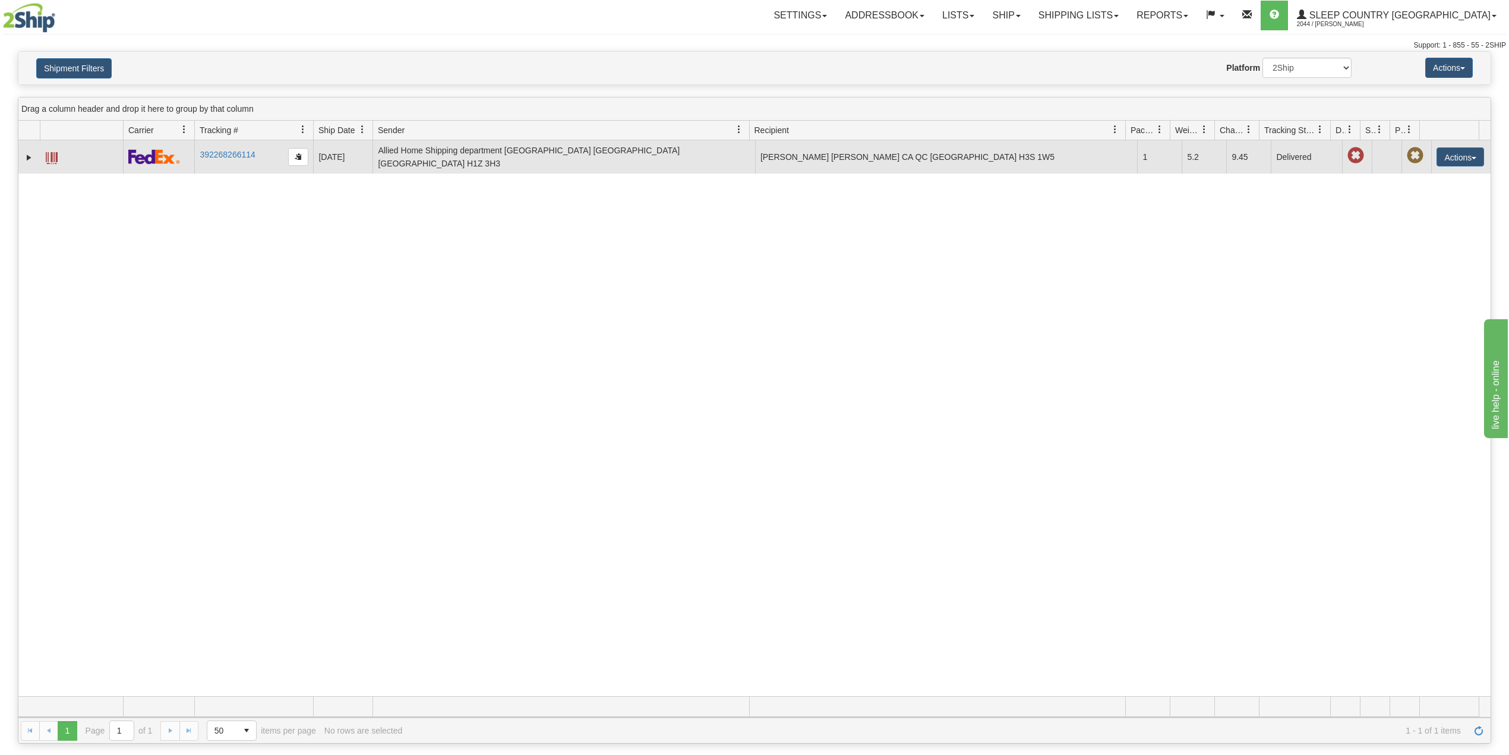
click at [20, 157] on td at bounding box center [28, 156] width 21 height 33
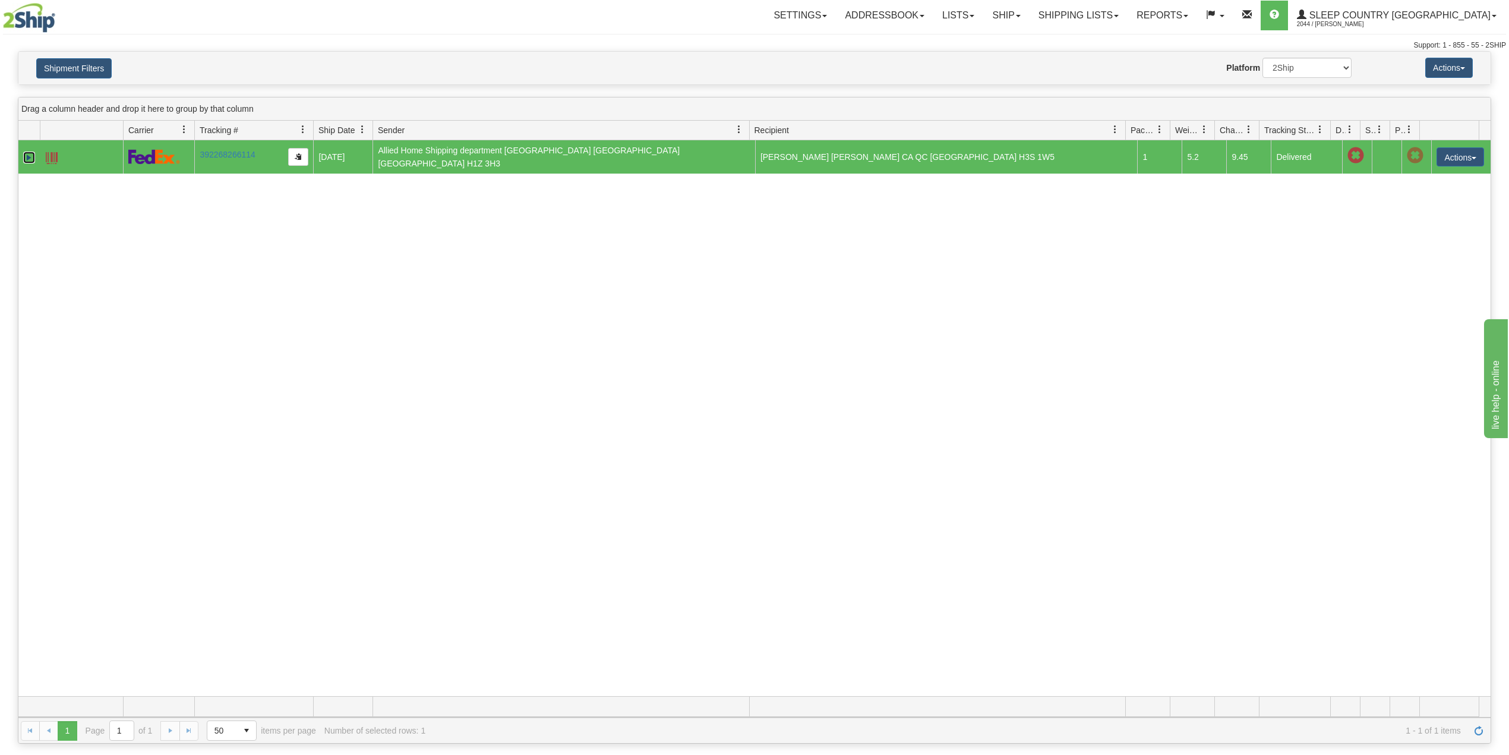
click at [29, 156] on link "Expand" at bounding box center [29, 158] width 12 height 12
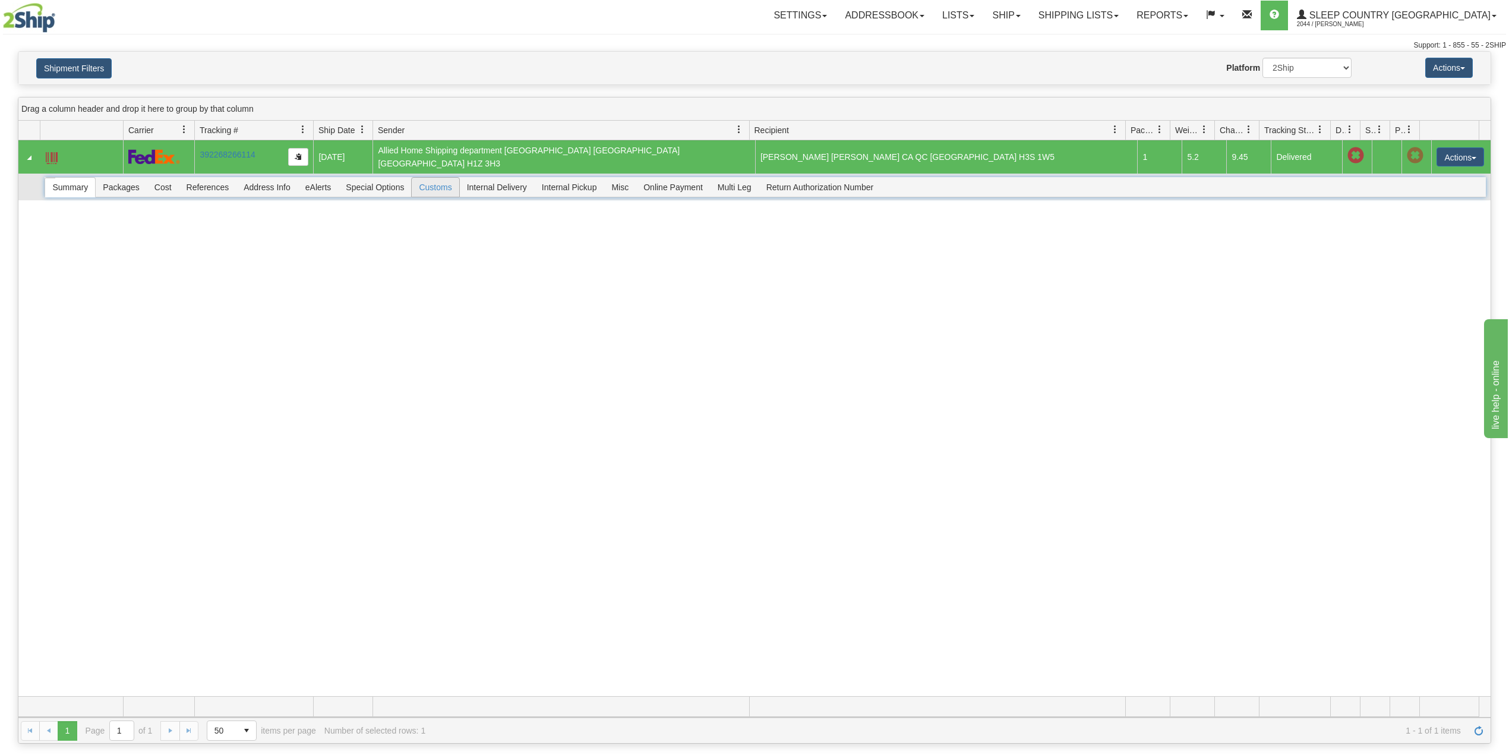
click at [441, 185] on span "Customs" at bounding box center [435, 187] width 47 height 19
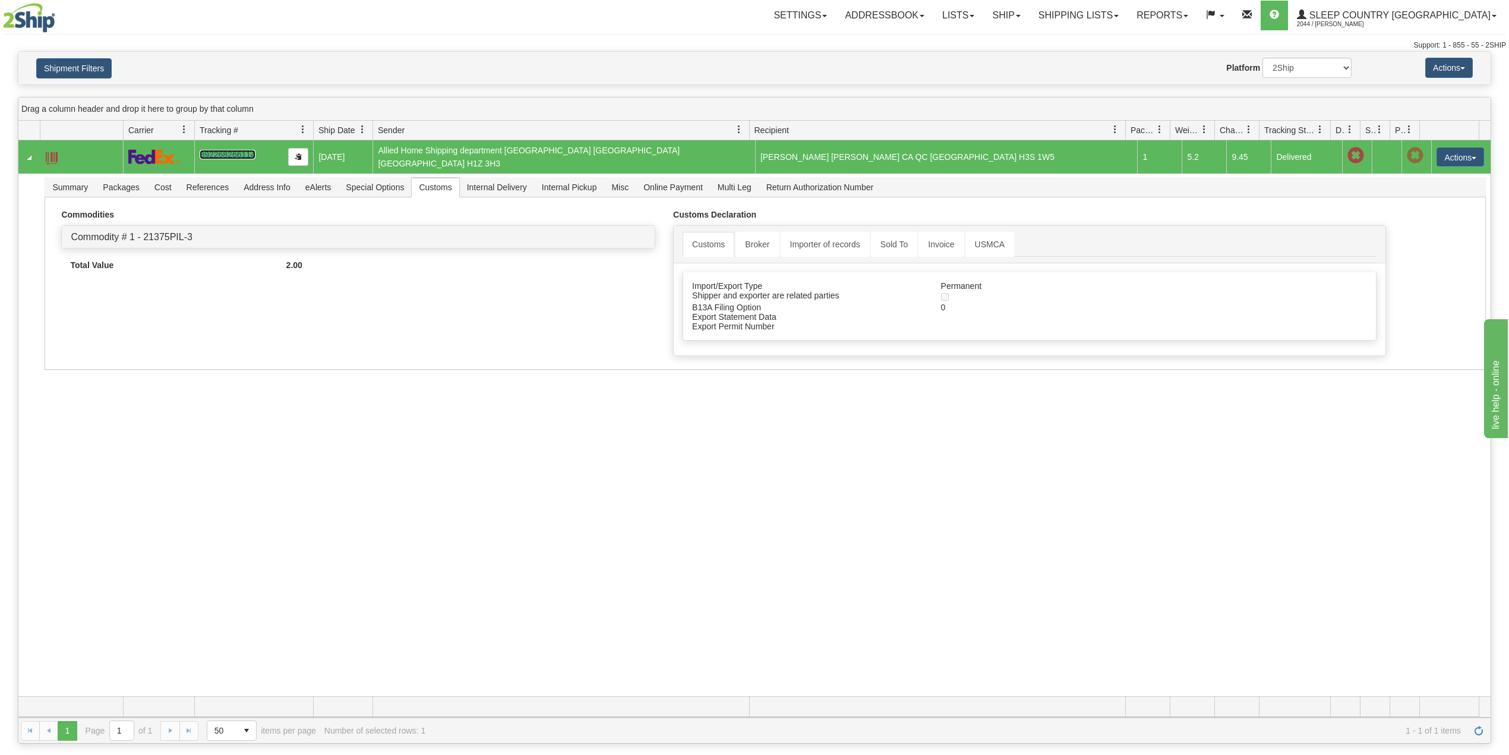
click at [227, 153] on link "392268266114" at bounding box center [227, 155] width 55 height 10
click at [77, 65] on button "Shipment Filters" at bounding box center [73, 68] width 75 height 20
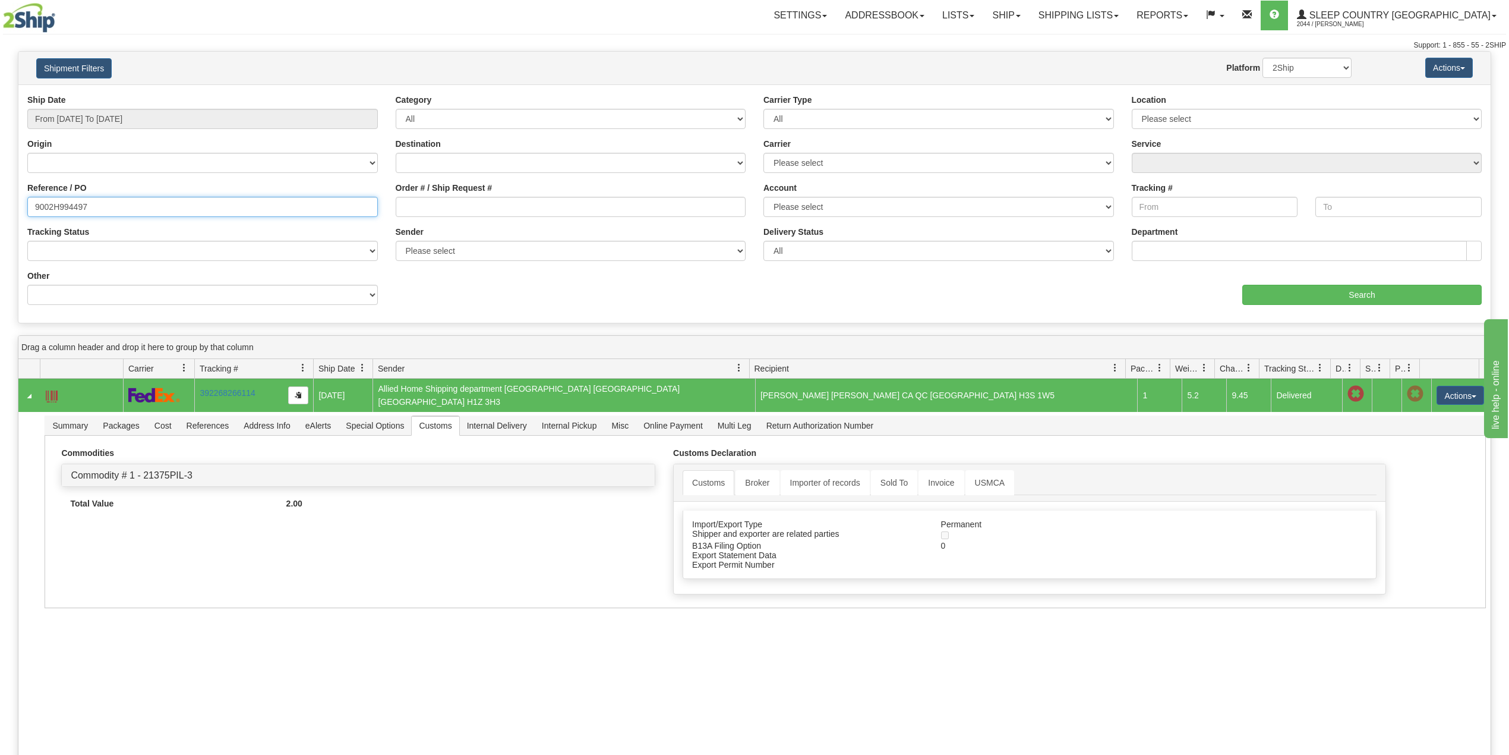
click at [68, 205] on input "9002H994497" at bounding box center [202, 207] width 351 height 20
paste input "0H981545"
type input "9000H981545"
click at [1308, 295] on input "Search" at bounding box center [1361, 295] width 239 height 20
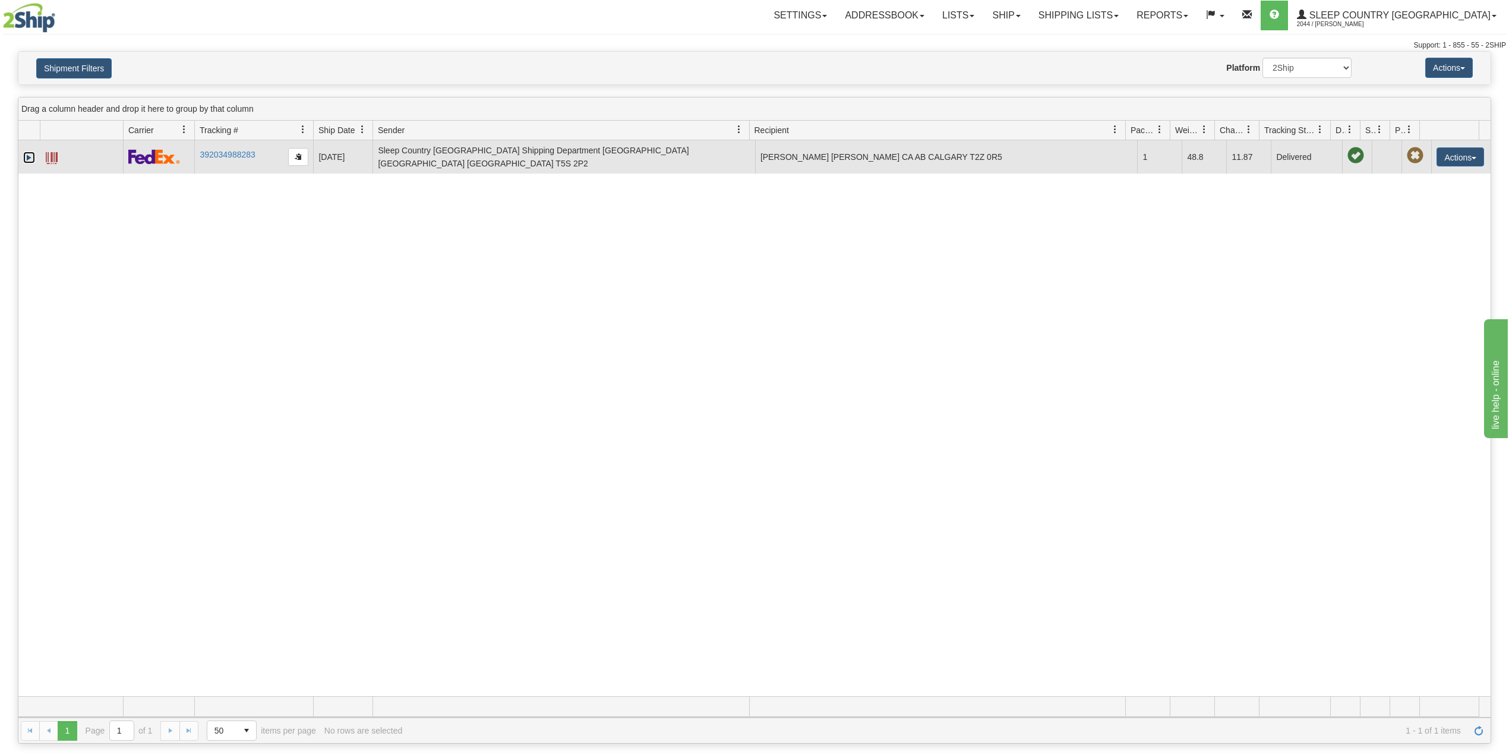
click at [24, 156] on link "Expand" at bounding box center [29, 158] width 12 height 12
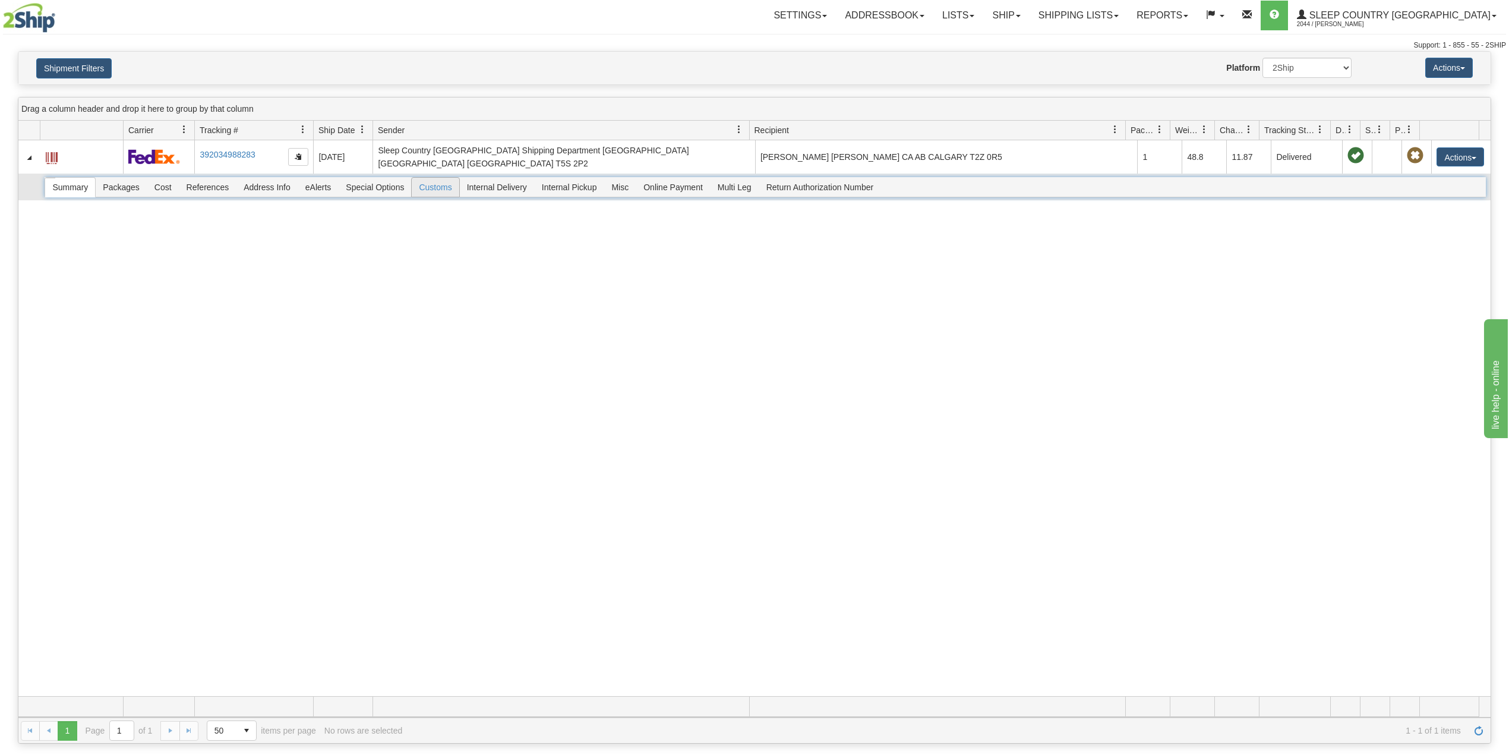
click at [431, 183] on span "Customs" at bounding box center [435, 187] width 47 height 19
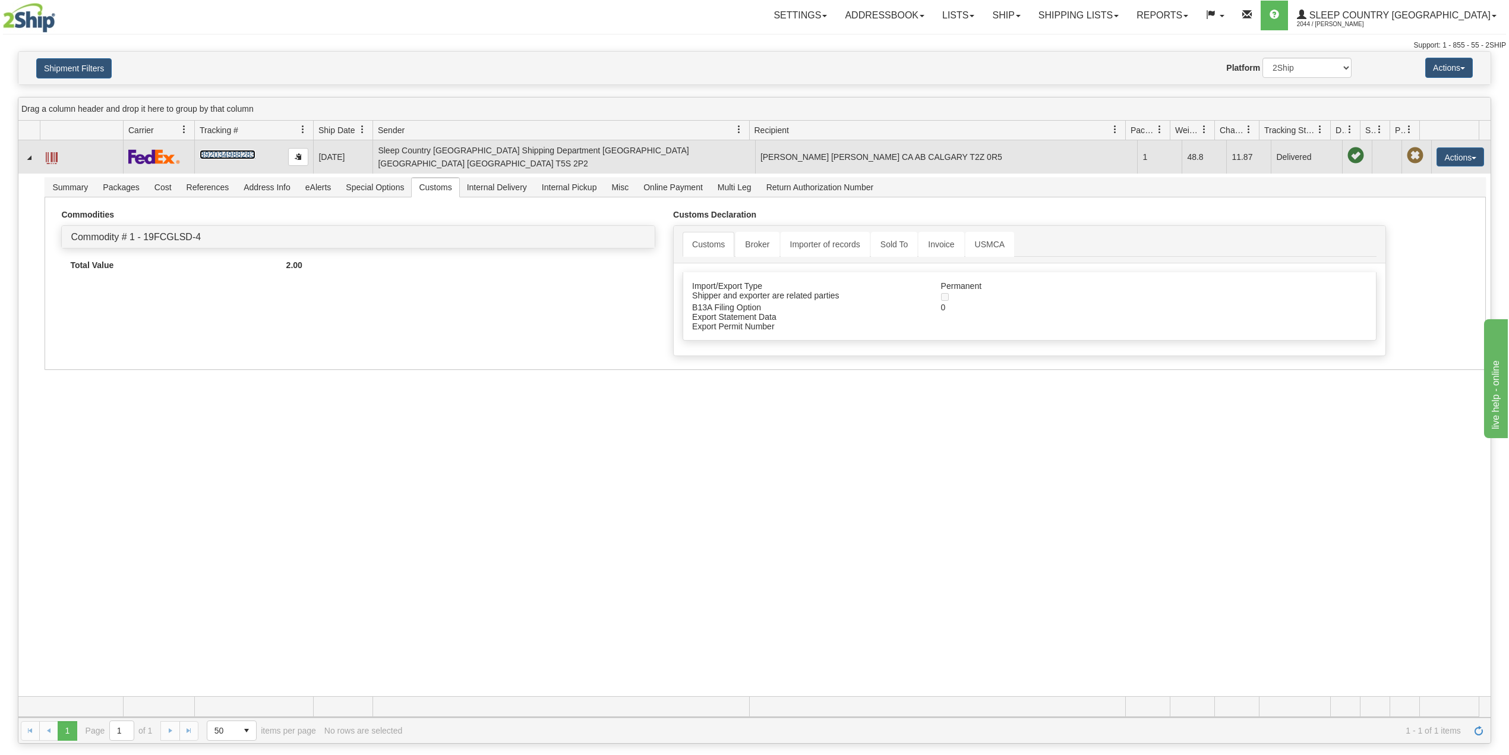
click at [223, 150] on link "392034988283" at bounding box center [227, 155] width 55 height 10
